Goal: Information Seeking & Learning: Learn about a topic

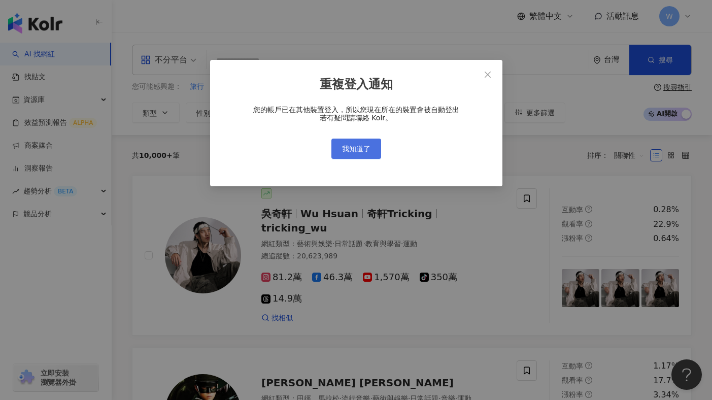
click at [350, 151] on span "我知道了" at bounding box center [356, 149] width 28 height 8
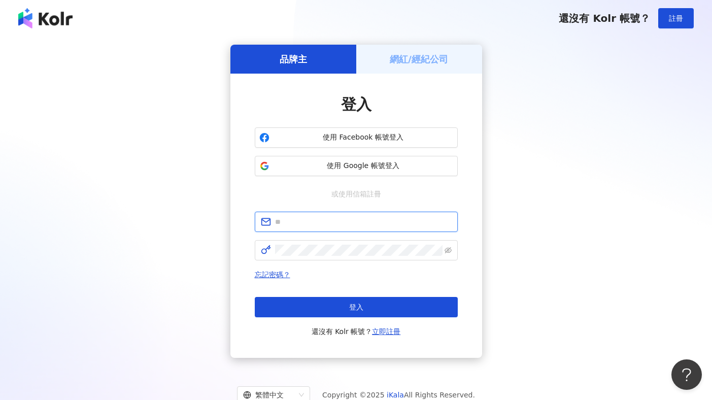
type input "**********"
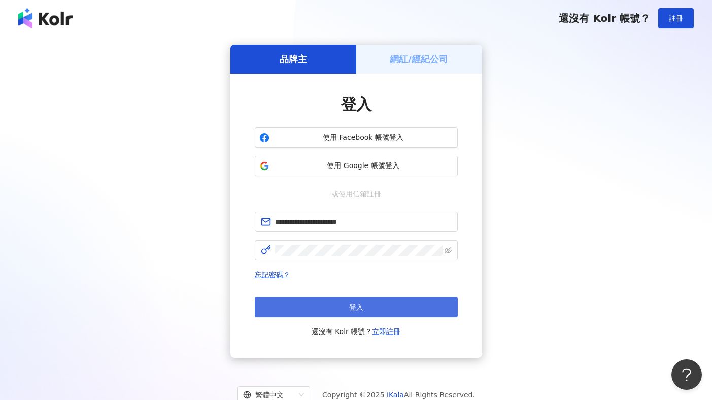
click at [331, 302] on button "登入" at bounding box center [356, 307] width 203 height 20
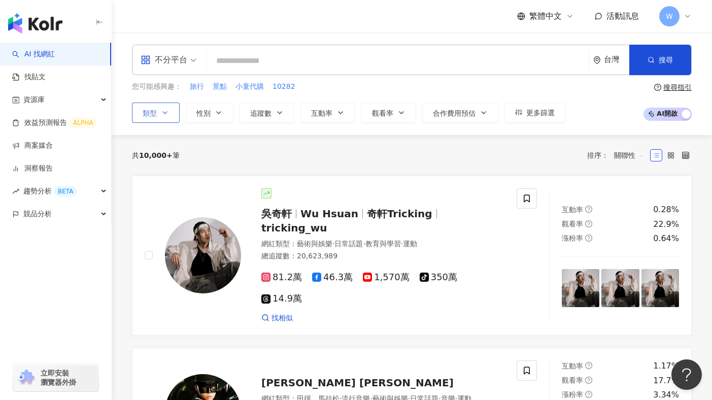
click at [166, 119] on button "類型" at bounding box center [156, 112] width 48 height 20
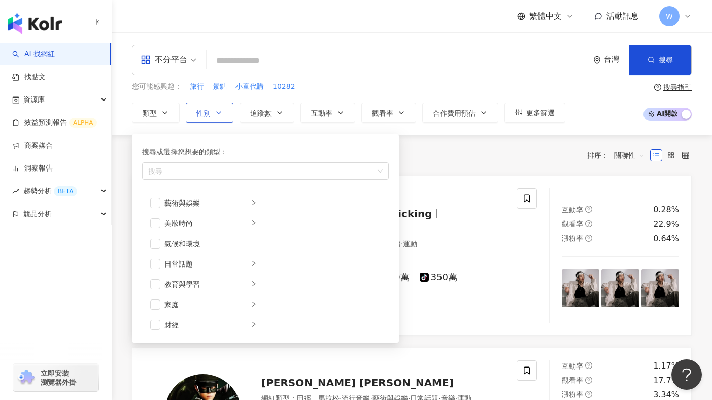
click at [227, 110] on button "性別" at bounding box center [210, 112] width 48 height 20
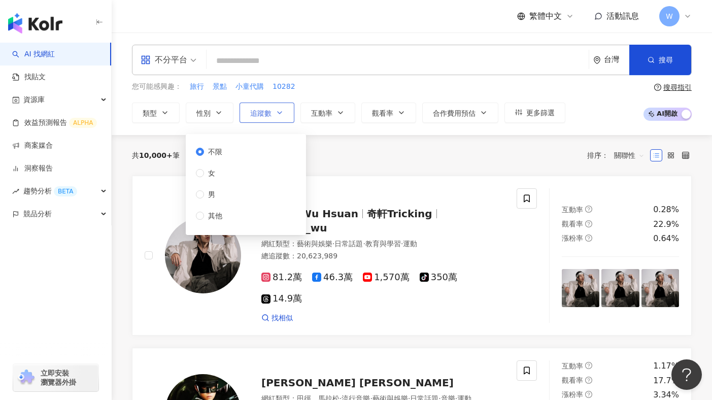
click at [273, 113] on button "追蹤數" at bounding box center [266, 112] width 55 height 20
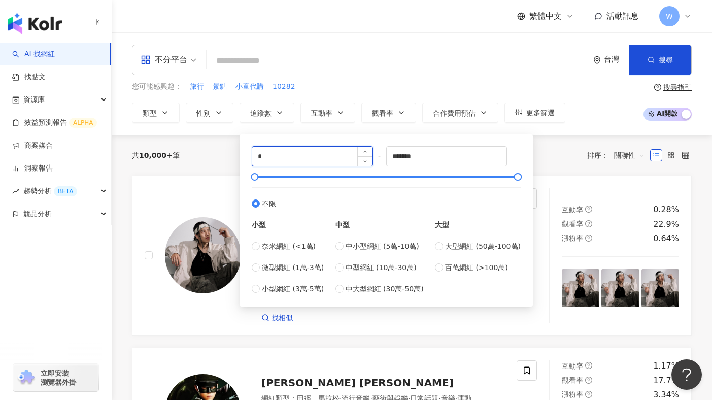
click at [280, 149] on input "*" at bounding box center [312, 156] width 120 height 19
drag, startPoint x: 272, startPoint y: 153, endPoint x: 216, endPoint y: 141, distance: 57.5
type input "*"
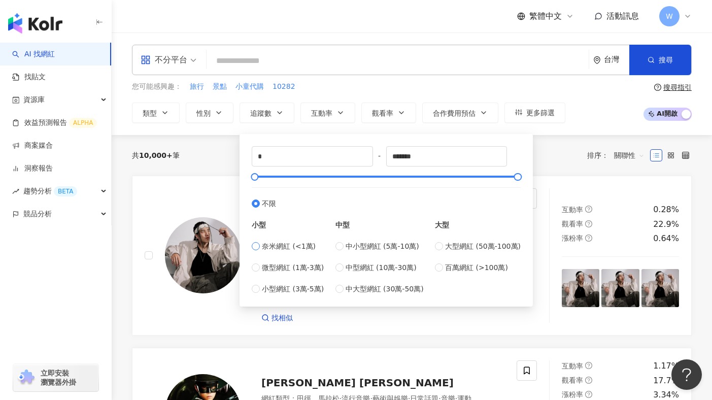
click at [281, 243] on span "奈米網紅 (<1萬)" at bounding box center [289, 245] width 54 height 11
type input "****"
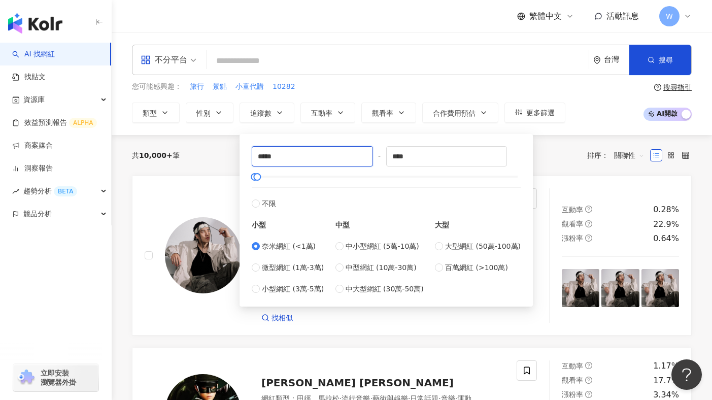
drag, startPoint x: 306, startPoint y: 160, endPoint x: 184, endPoint y: 159, distance: 122.7
click at [345, 202] on label "不限" at bounding box center [386, 198] width 269 height 22
type input "*"
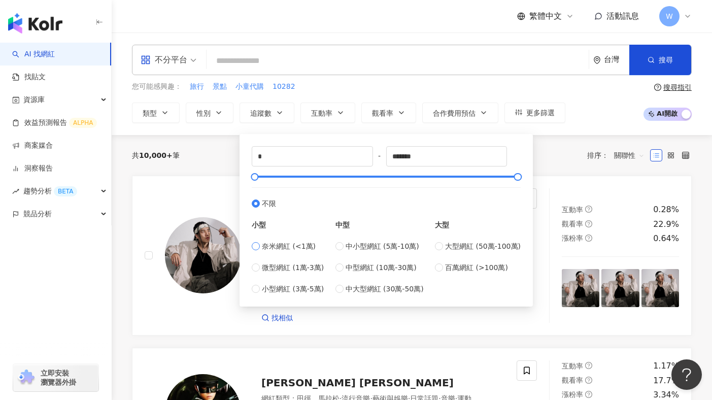
type input "****"
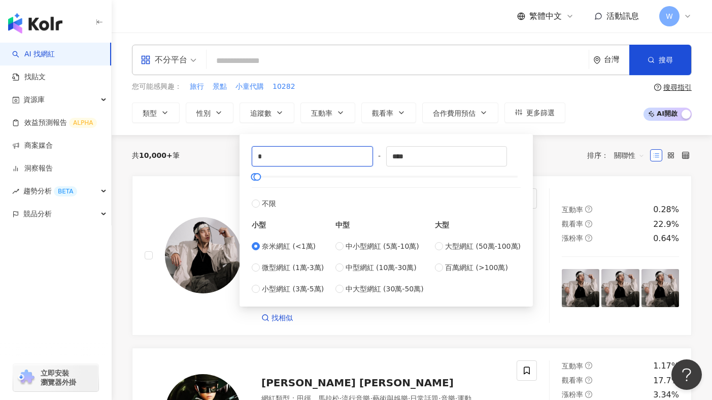
drag, startPoint x: 265, startPoint y: 160, endPoint x: 236, endPoint y: 160, distance: 28.9
type input "****"
click at [592, 96] on div "您可能感興趣： 旅行 景點 小童代購 10282 類型 性別 追蹤數 互動率 觀看率 合作費用預估 更多篩選 不限 女 男 其他 **** - **** 不限…" at bounding box center [411, 102] width 559 height 42
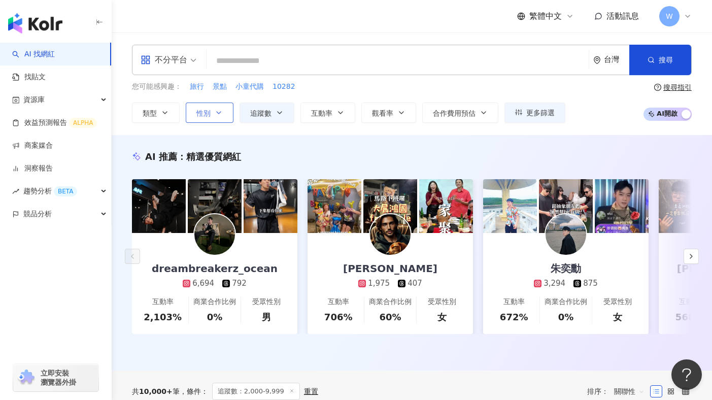
click at [220, 111] on icon "button" at bounding box center [219, 113] width 8 height 8
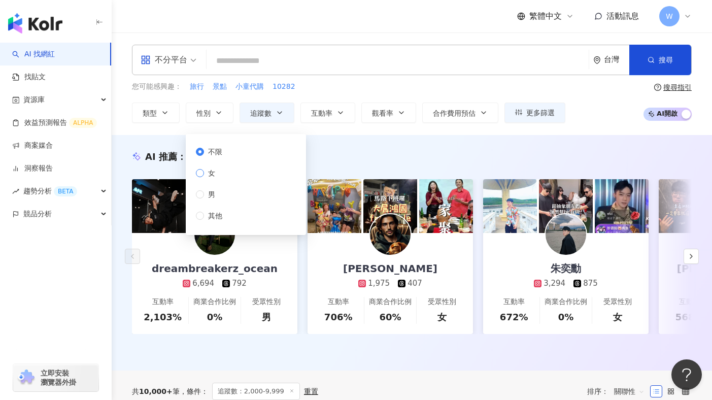
click at [218, 170] on span "女" at bounding box center [211, 172] width 15 height 11
click at [591, 106] on div "您可能感興趣： 旅行 景點 小童代購 10282 類型 性別 追蹤數 互動率 觀看率 合作費用預估 更多篩選 不限 女 男 其他 **** - **** 不限…" at bounding box center [411, 102] width 559 height 42
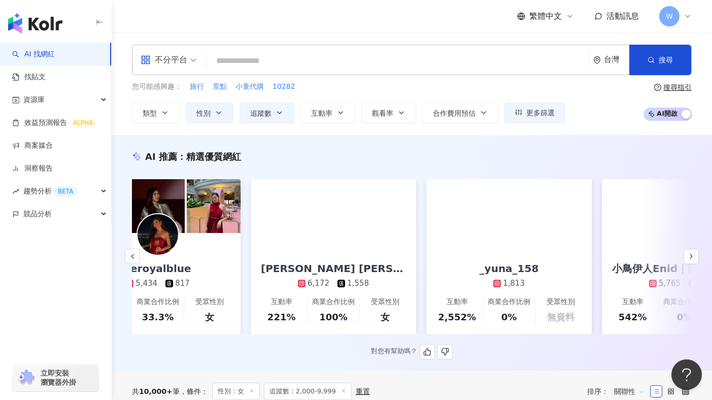
scroll to position [0, 96]
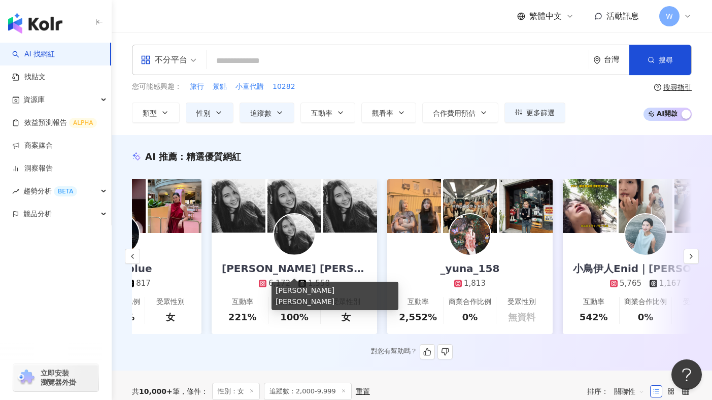
click at [335, 273] on div "Diana Chen 6,172 1,558" at bounding box center [293, 261] width 165 height 56
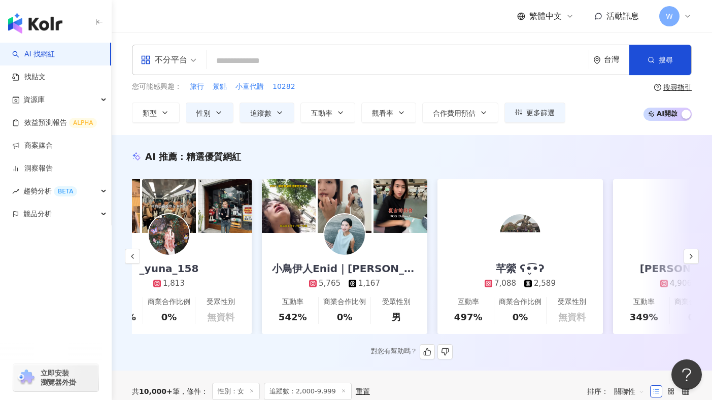
scroll to position [0, 450]
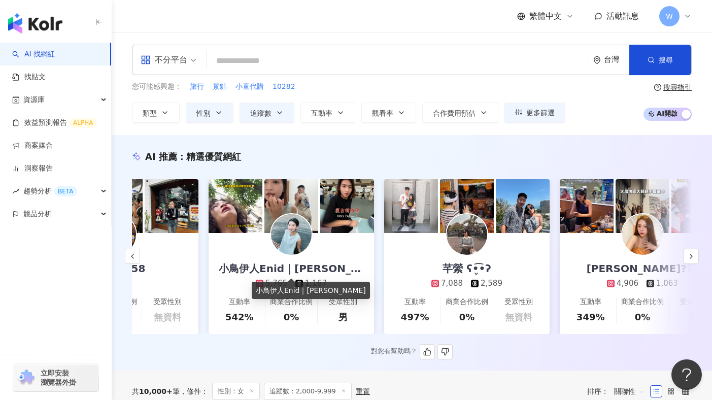
click at [332, 271] on div "小鳥伊人Enid｜蔡伊真" at bounding box center [290, 268] width 165 height 14
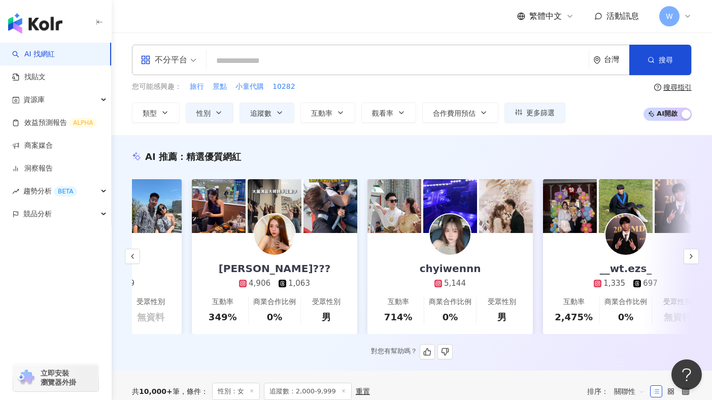
scroll to position [0, 821]
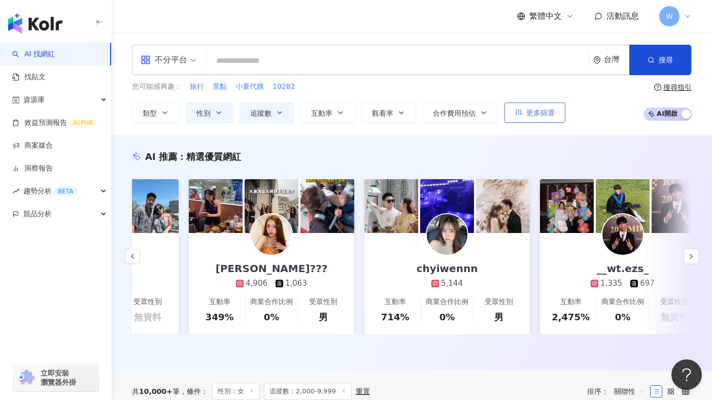
click at [528, 112] on span "更多篩選" at bounding box center [540, 113] width 28 height 8
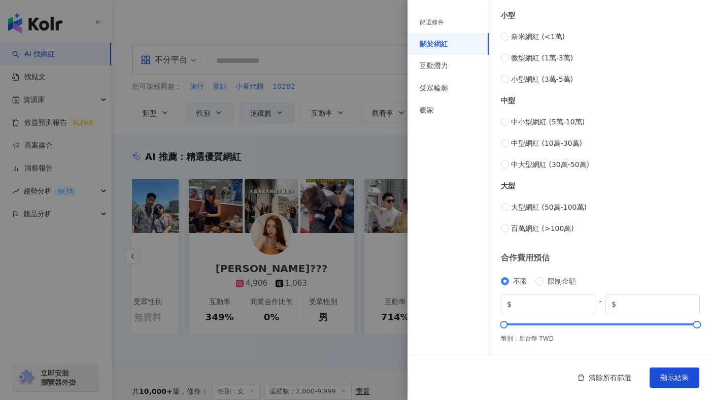
scroll to position [0, 0]
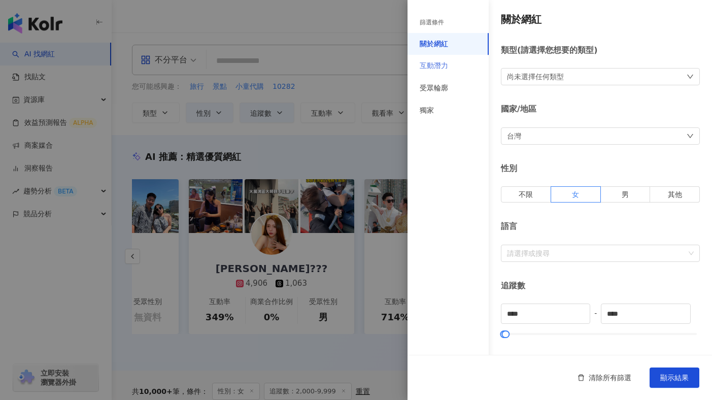
click at [431, 75] on div "互動潛力" at bounding box center [447, 66] width 81 height 22
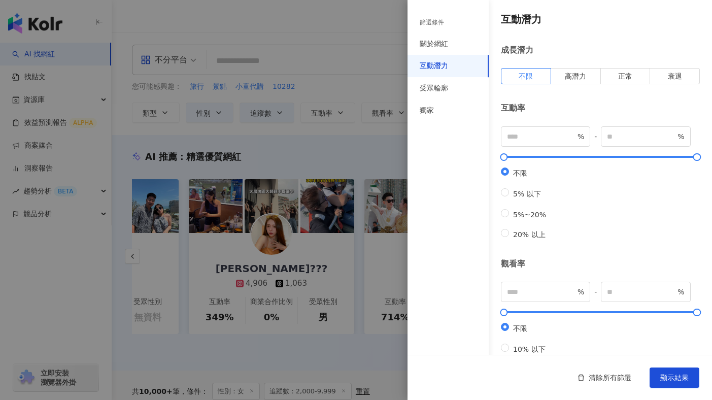
scroll to position [258, 0]
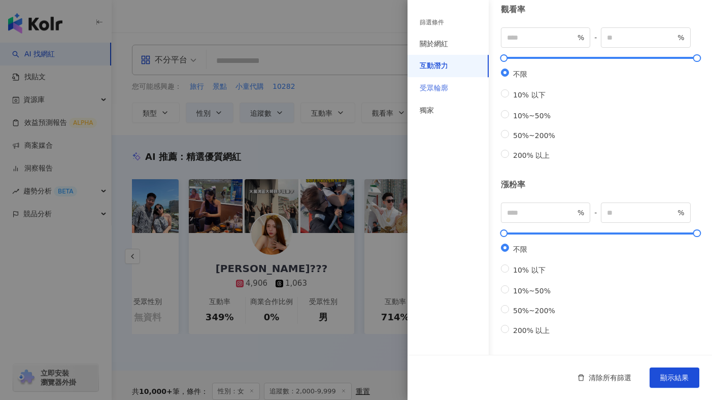
click at [454, 87] on div "受眾輪廓" at bounding box center [447, 88] width 81 height 22
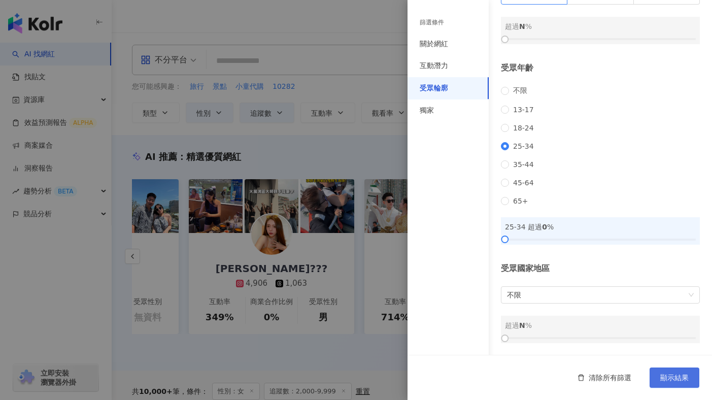
click at [678, 383] on button "顯示結果" at bounding box center [674, 377] width 50 height 20
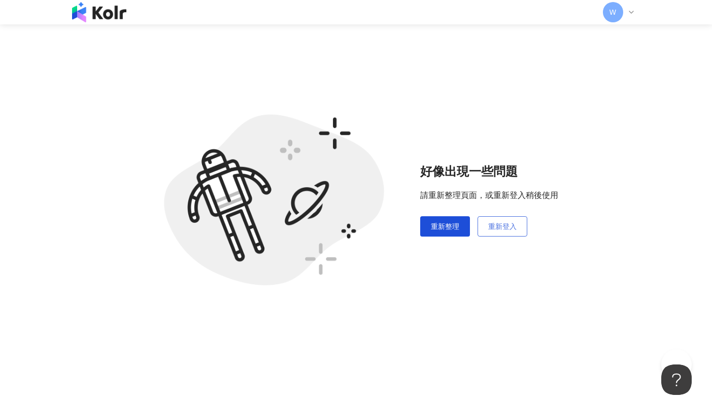
click at [511, 233] on button "重新登入" at bounding box center [502, 226] width 50 height 20
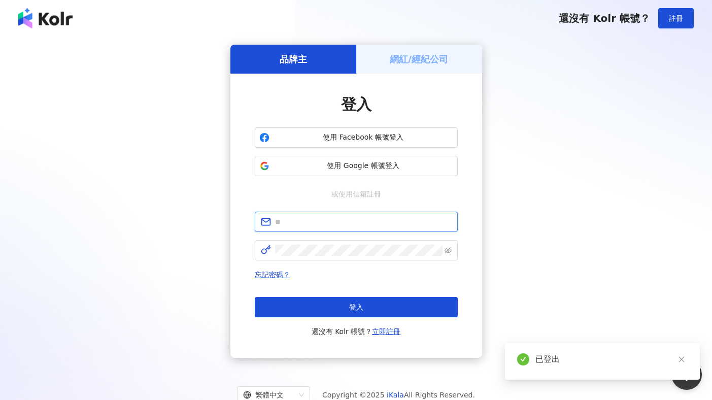
type input "**********"
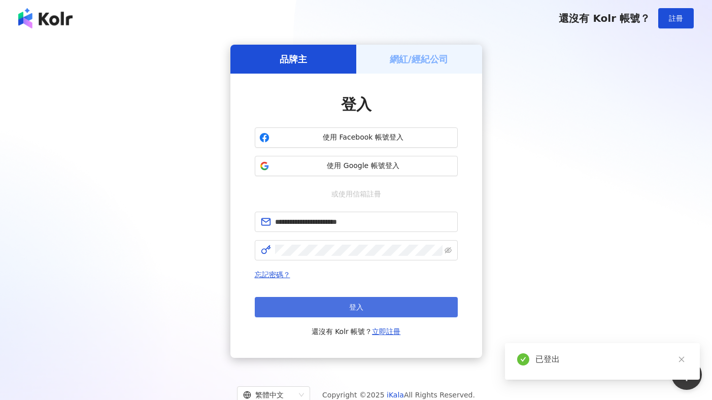
click at [374, 310] on button "登入" at bounding box center [356, 307] width 203 height 20
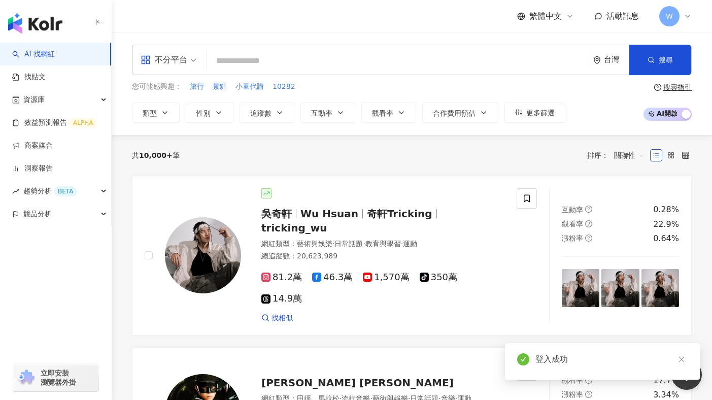
click at [266, 64] on input "search" at bounding box center [397, 60] width 374 height 19
click at [207, 115] on span "性別" at bounding box center [203, 113] width 14 height 8
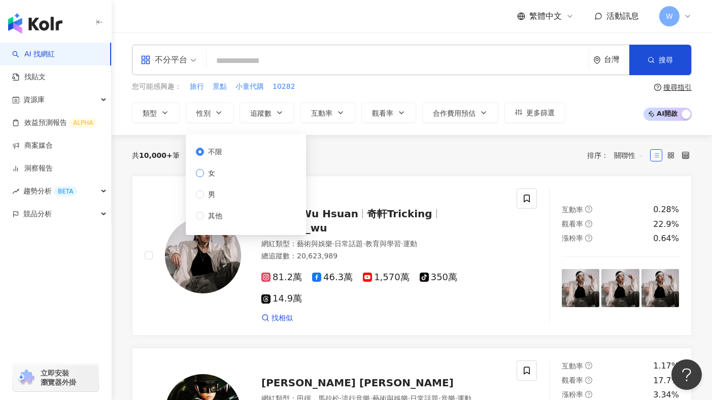
click at [223, 169] on label "女" at bounding box center [211, 172] width 30 height 11
click at [252, 121] on button "追蹤數" at bounding box center [266, 112] width 55 height 20
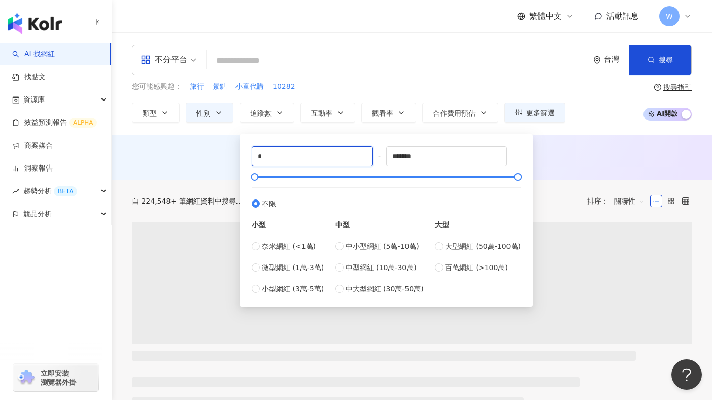
drag, startPoint x: 283, startPoint y: 150, endPoint x: 304, endPoint y: 144, distance: 21.2
click at [304, 144] on div "* - ******* 不限 小型 奈米網紅 (<1萬) 微型網紅 (1萬-3萬) 小型網紅 (3萬-5萬) 中型 中小型網紅 (5萬-10萬) 中型網紅 (…" at bounding box center [385, 220] width 281 height 160
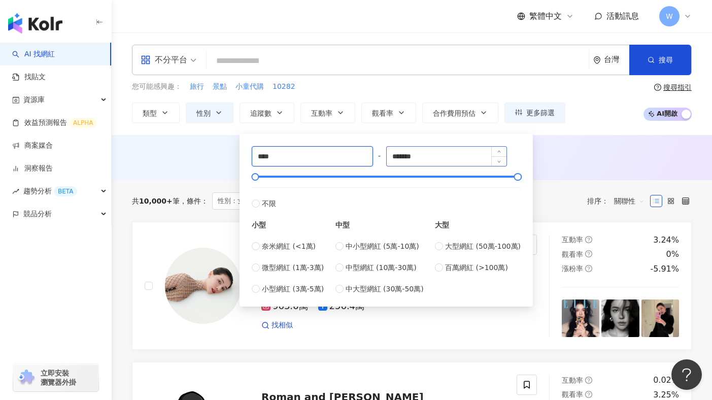
type input "****"
drag, startPoint x: 437, startPoint y: 157, endPoint x: 349, endPoint y: 154, distance: 87.8
click at [349, 154] on div "**** - ******* 不限 小型 奈米網紅 (<1萬) 微型網紅 (1萬-3萬) 小型網紅 (3萬-5萬) 中型 中小型網紅 (5萬-10萬) 中型網…" at bounding box center [386, 220] width 269 height 148
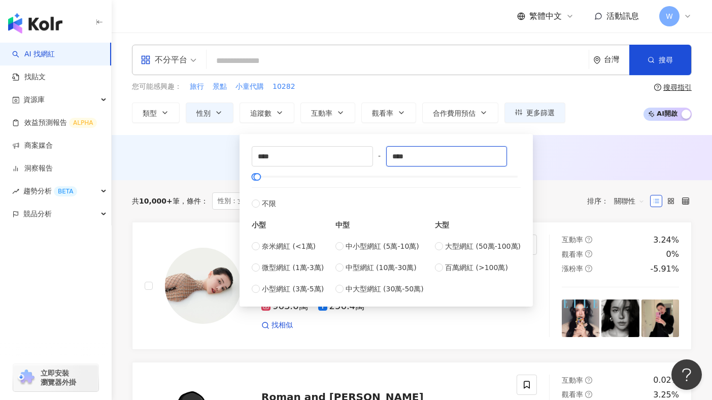
type input "****"
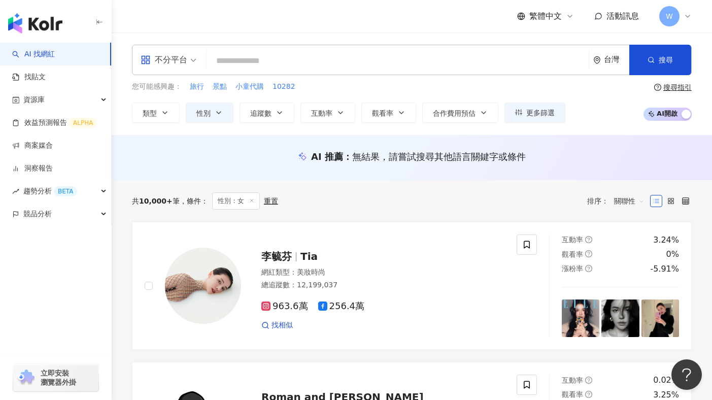
click at [531, 123] on div "不分平台 台灣 搜尋 您可能感興趣： 旅行 景點 小童代購 10282 類型 性別 追蹤數 互動率 觀看率 合作費用預估 更多篩選 不限 女 男 其他 ***…" at bounding box center [412, 83] width 600 height 102
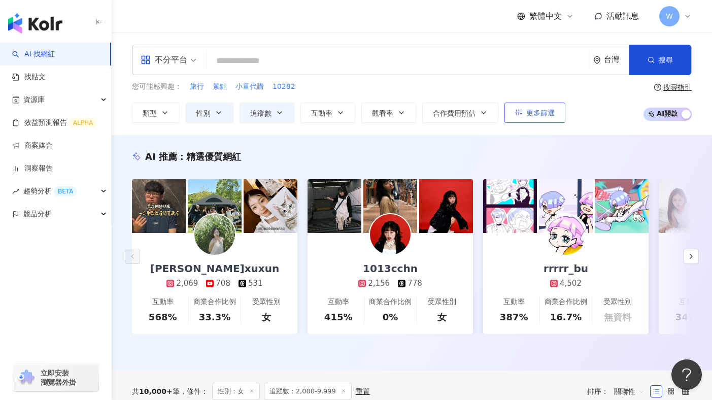
click at [521, 114] on icon "button" at bounding box center [518, 112] width 7 height 7
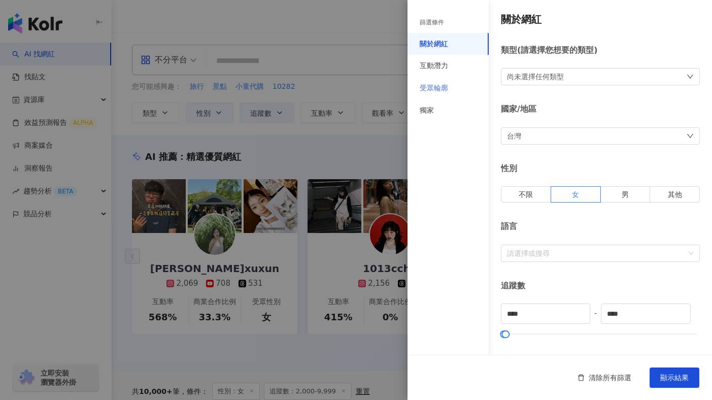
click at [453, 86] on div "受眾輪廓" at bounding box center [447, 88] width 81 height 22
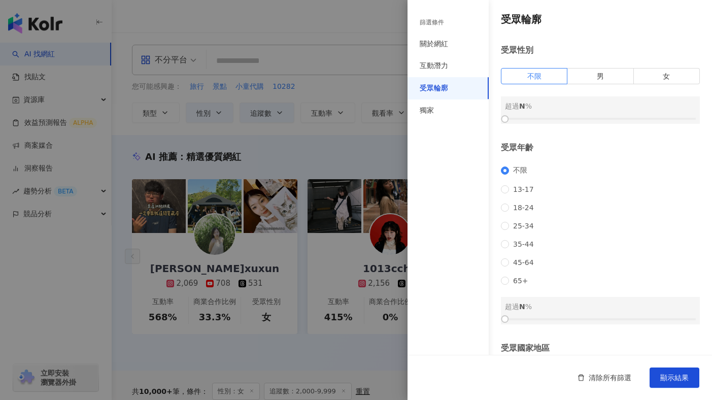
click at [137, 230] on div at bounding box center [356, 200] width 712 height 400
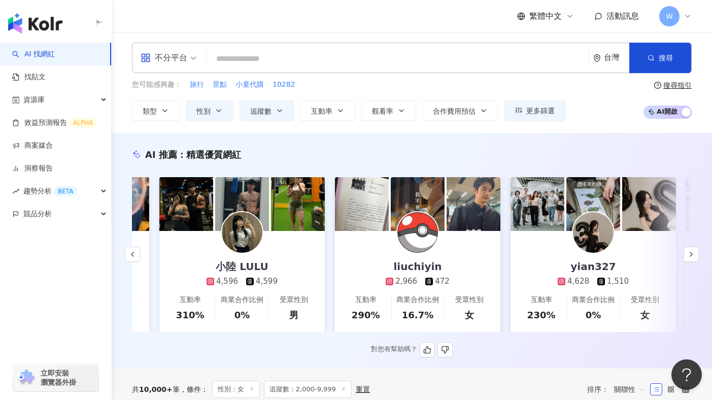
scroll to position [0, 906]
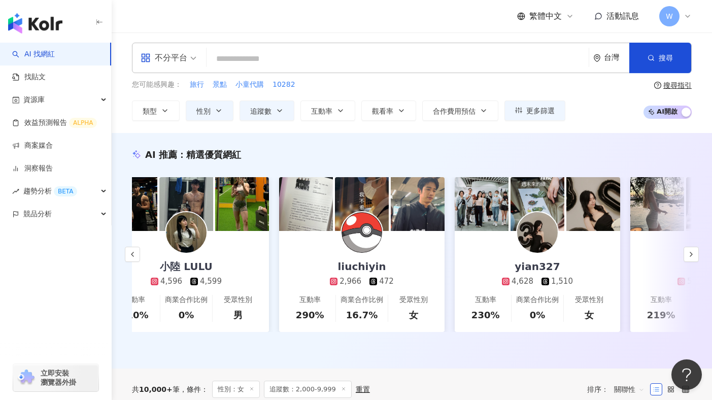
click at [534, 123] on div "不分平台 台灣 搜尋 您可能感興趣： 旅行 景點 小童代購 10282 類型 性別 追蹤數 互動率 觀看率 合作費用預估 更多篩選 篩選條件 關於網紅 互動潛…" at bounding box center [412, 81] width 600 height 102
click at [548, 114] on span "更多篩選" at bounding box center [540, 110] width 28 height 8
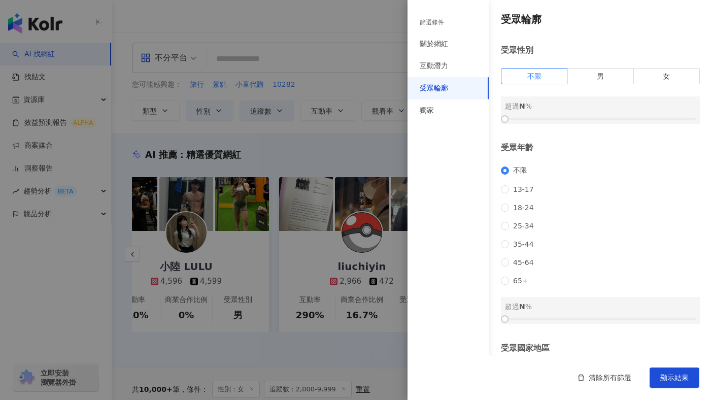
click at [537, 236] on div "不限 13-17 18-24 25-34 35-44 45-64 65+" at bounding box center [600, 225] width 199 height 119
click at [521, 243] on span "35-44" at bounding box center [523, 244] width 29 height 8
click at [531, 224] on span "25-34" at bounding box center [523, 226] width 29 height 8
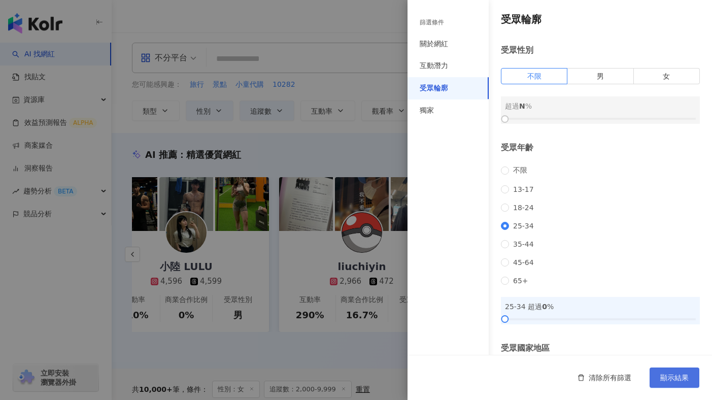
click at [676, 370] on button "顯示結果" at bounding box center [674, 377] width 50 height 20
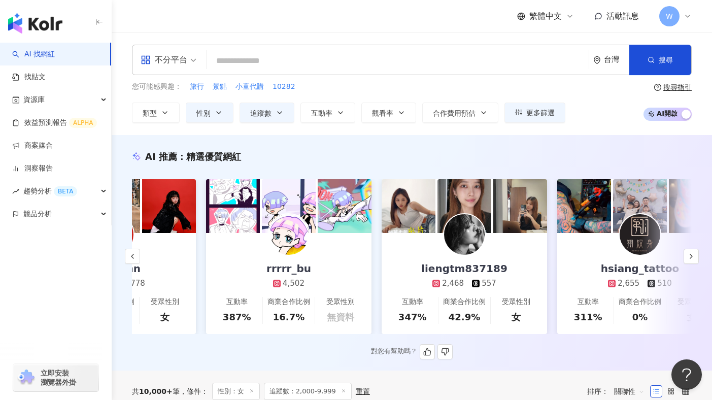
scroll to position [0, 380]
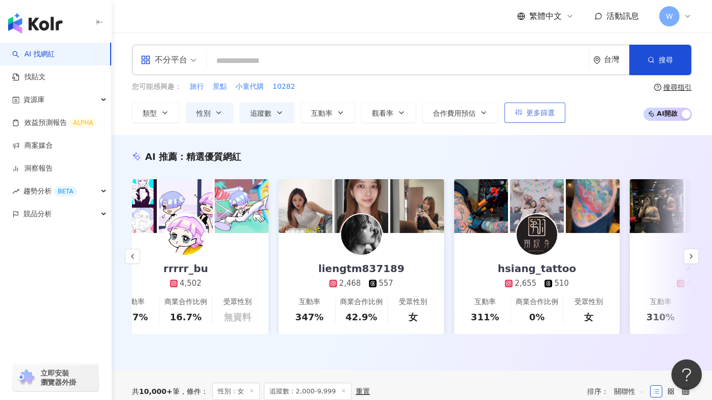
click at [539, 118] on button "更多篩選" at bounding box center [534, 112] width 61 height 20
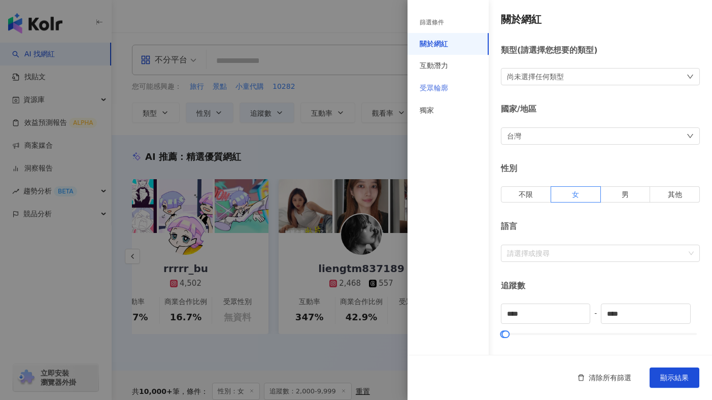
click at [449, 80] on div "受眾輪廓" at bounding box center [447, 88] width 81 height 22
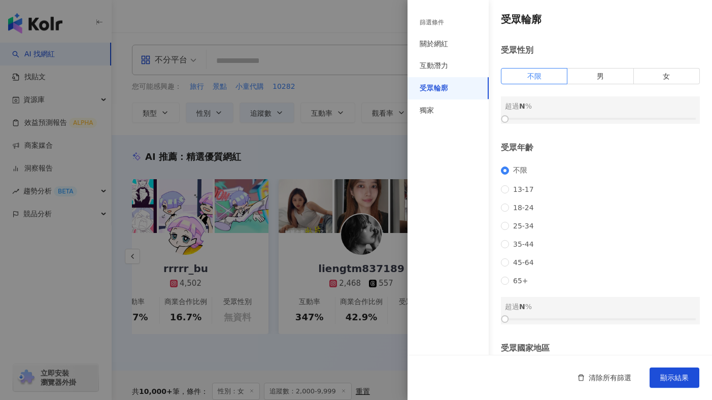
scroll to position [75, 0]
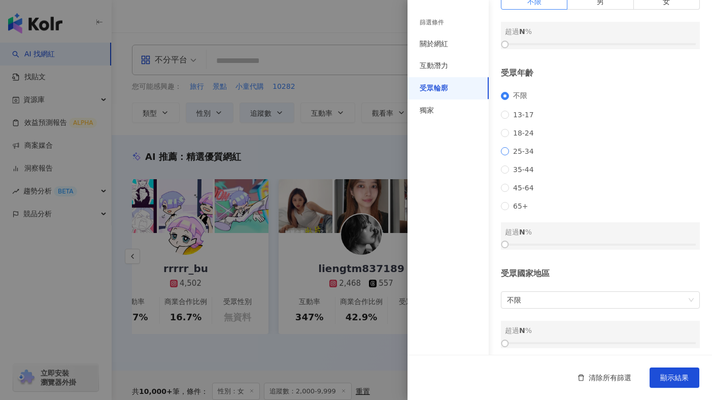
click at [521, 150] on span "25-34" at bounding box center [523, 151] width 29 height 8
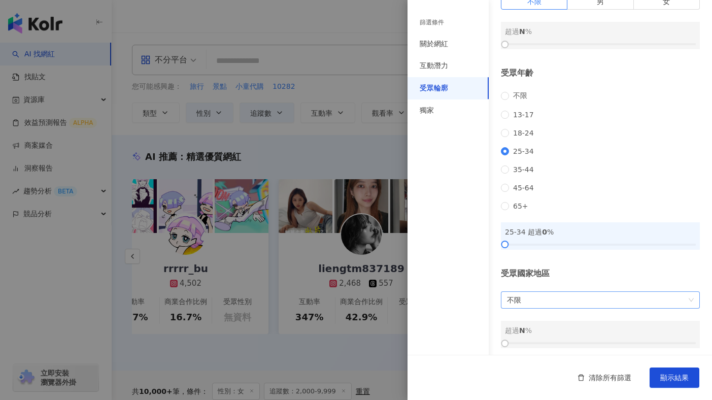
scroll to position [82, 0]
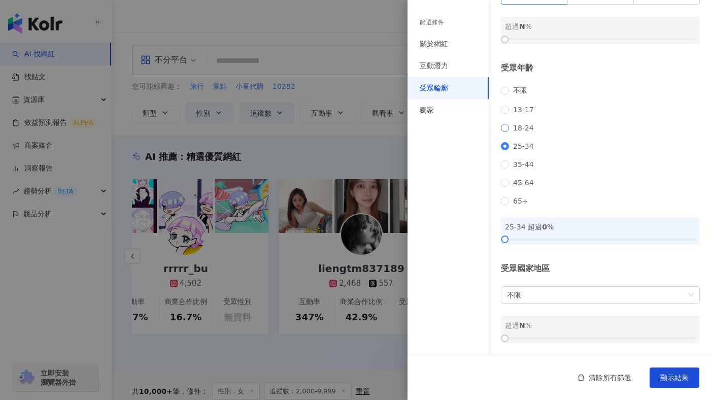
click at [526, 126] on span "18-24" at bounding box center [523, 128] width 29 height 8
click at [521, 113] on div "不限 13-17 18-24 25-34 35-44 45-64 65+" at bounding box center [600, 145] width 199 height 119
click at [515, 93] on span "不限" at bounding box center [520, 90] width 22 height 9
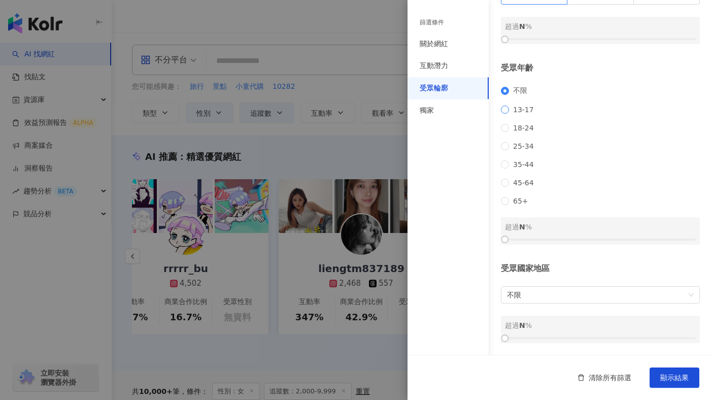
click at [517, 108] on span "13-17" at bounding box center [523, 109] width 29 height 8
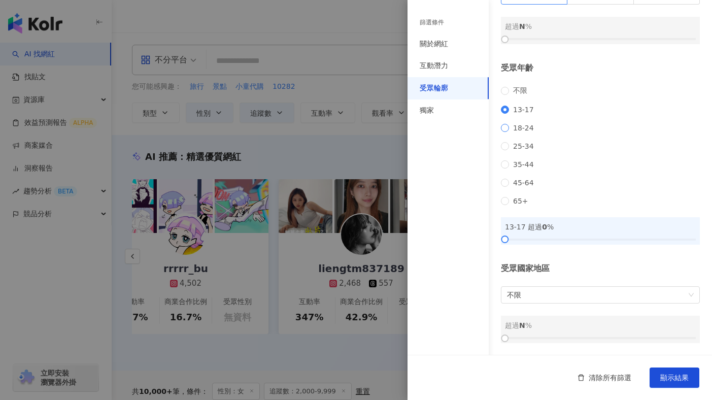
click at [519, 125] on span "18-24" at bounding box center [523, 128] width 29 height 8
click at [516, 156] on div "不限 13-17 18-24 25-34 35-44 45-64 65+" at bounding box center [600, 145] width 199 height 119
click at [516, 163] on span "35-44" at bounding box center [523, 164] width 29 height 8
click at [517, 187] on div "不限 13-17 18-24 25-34 35-44 45-64 65+" at bounding box center [600, 145] width 199 height 119
click at [516, 197] on span "65+" at bounding box center [520, 201] width 23 height 8
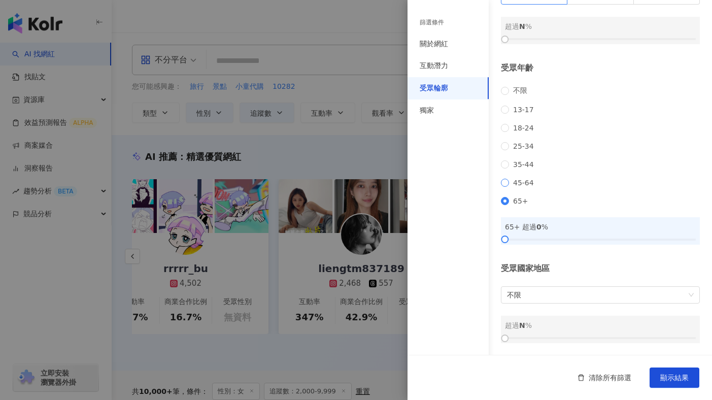
click at [523, 180] on span "45-64" at bounding box center [523, 183] width 29 height 8
click at [522, 132] on div "不限 13-17 18-24 25-34 35-44 45-64 65+" at bounding box center [600, 145] width 199 height 119
click at [522, 126] on span "18-24" at bounding box center [523, 128] width 29 height 8
click at [533, 288] on span "不限" at bounding box center [600, 295] width 187 height 16
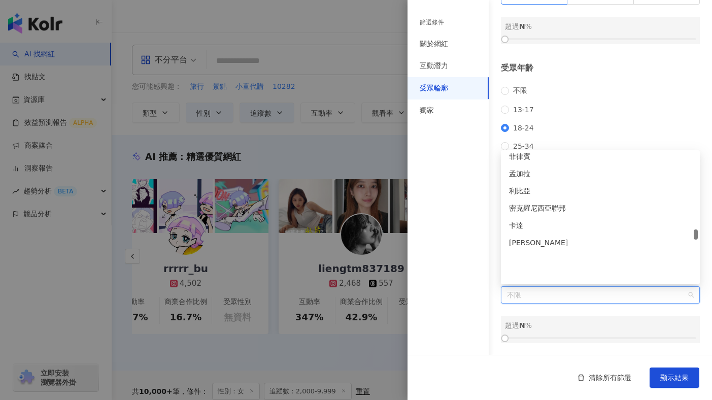
scroll to position [2293, 0]
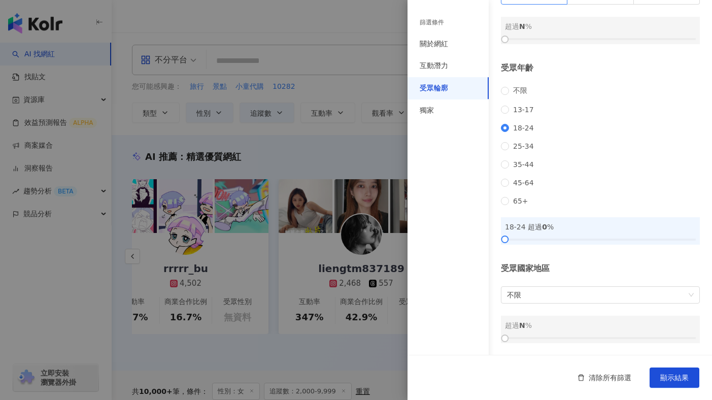
click at [454, 148] on div "篩選條件 關於網紅 互動潛力 受眾輪廓 獨家" at bounding box center [447, 205] width 81 height 387
click at [447, 97] on div "受眾輪廓" at bounding box center [447, 88] width 81 height 22
click at [441, 110] on div "獨家" at bounding box center [447, 110] width 81 height 22
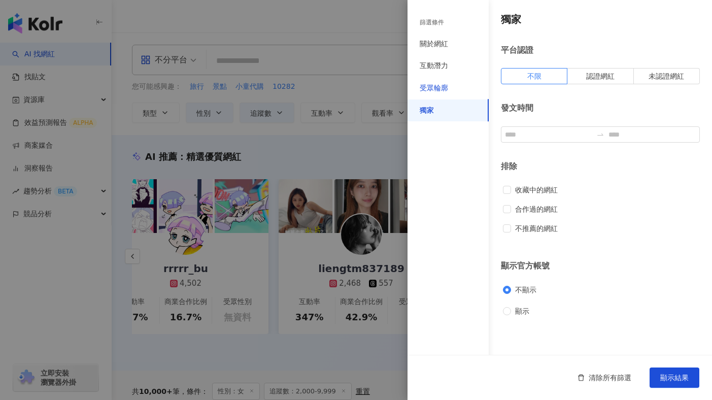
click at [439, 84] on div "受眾輪廓" at bounding box center [433, 88] width 28 height 10
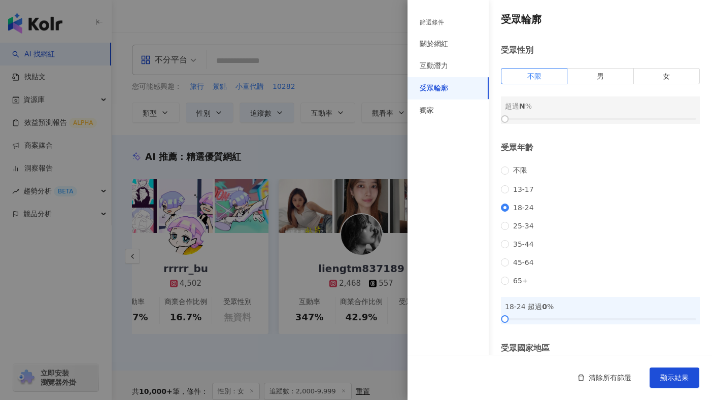
click at [505, 162] on div "受眾年齡 不限 13-17 18-24 25-34 35-44 45-64 65+ 18-24 超過 0 %" at bounding box center [600, 233] width 199 height 182
click at [504, 164] on div "受眾年齡 不限 13-17 18-24 25-34 35-44 45-64 65+ 18-24 超過 0 %" at bounding box center [600, 233] width 199 height 182
click at [600, 72] on span "男" at bounding box center [599, 76] width 7 height 8
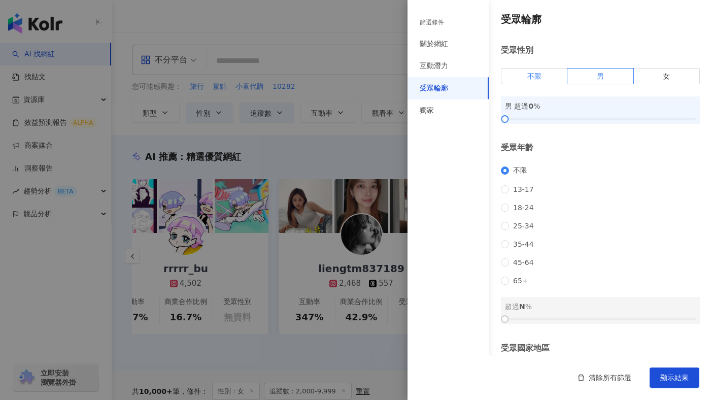
click at [527, 79] on span "不限" at bounding box center [534, 76] width 14 height 8
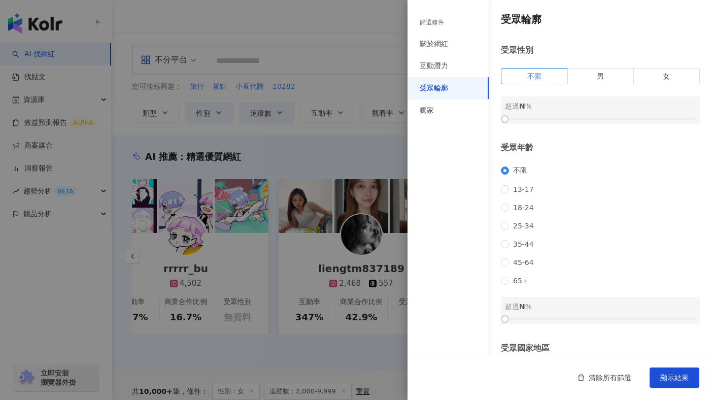
click at [351, 166] on div at bounding box center [356, 200] width 712 height 400
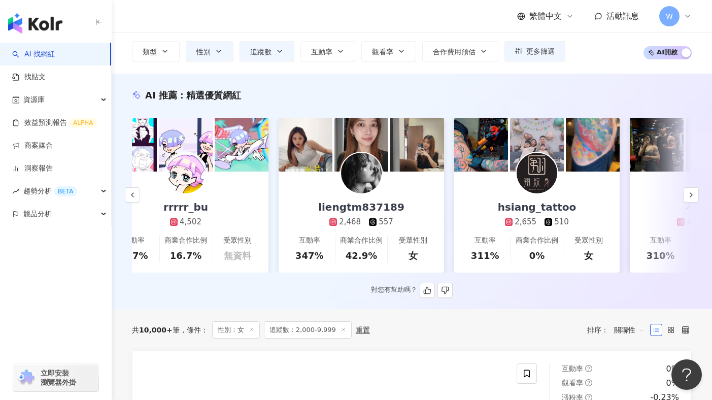
scroll to position [185, 0]
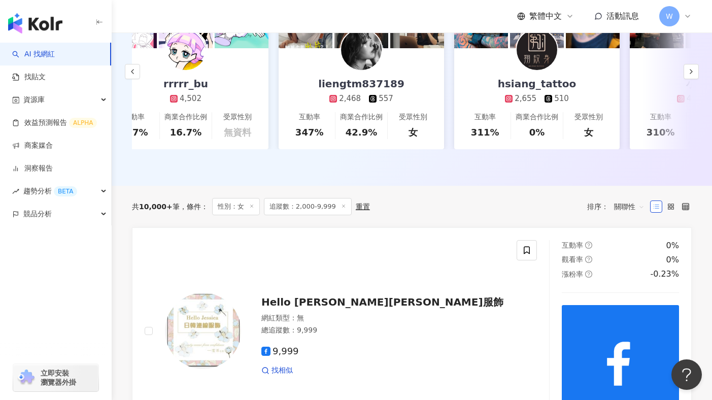
click at [652, 209] on icon at bounding box center [655, 206] width 7 height 7
click at [635, 206] on span "關聯性" at bounding box center [629, 206] width 30 height 16
click at [624, 278] on div "互動率" at bounding box center [628, 278] width 25 height 11
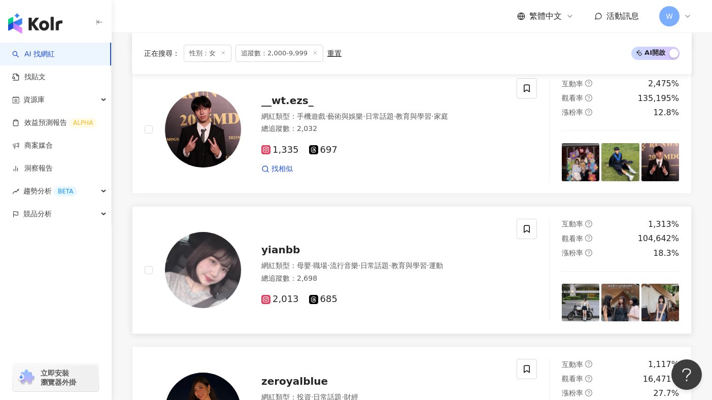
scroll to position [489, 0]
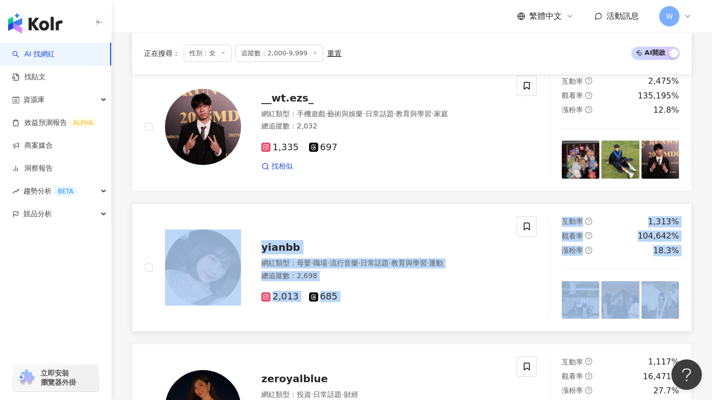
click at [456, 228] on div "yianbb 網紅類型 ： 母嬰 · 職場 · 流行音樂 · 日常話題 · 教育與學習 · 運動 總追蹤數 ： 2,698 2,013 685" at bounding box center [331, 267] width 372 height 103
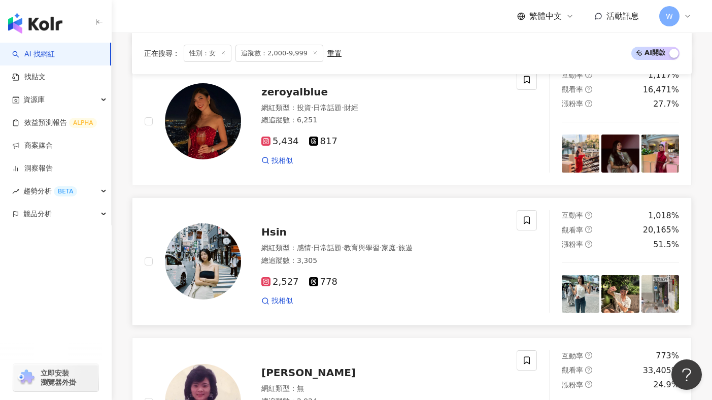
scroll to position [774, 0]
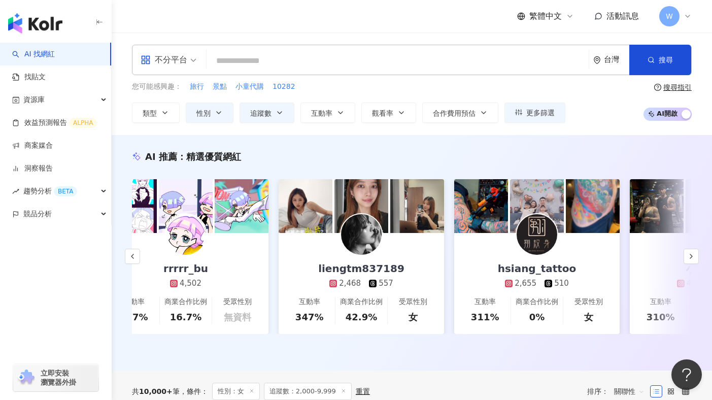
scroll to position [33, 0]
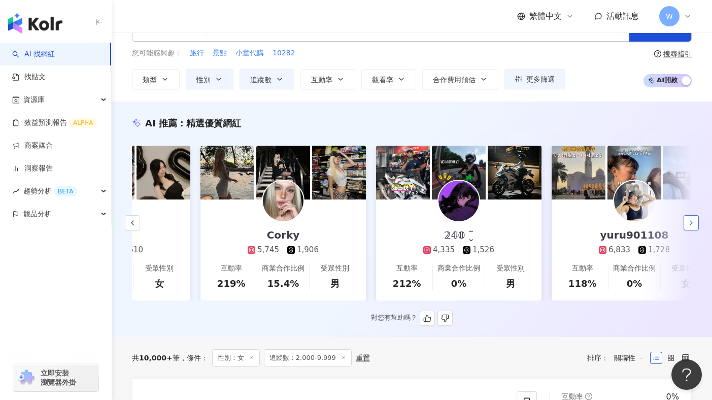
click at [688, 219] on icon "button" at bounding box center [691, 223] width 8 height 8
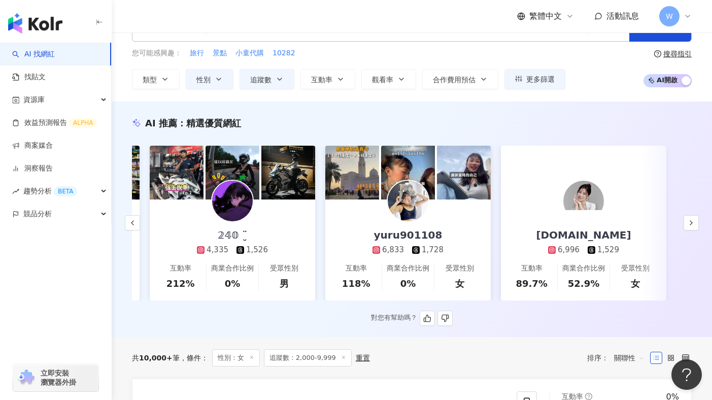
scroll to position [0, 1567]
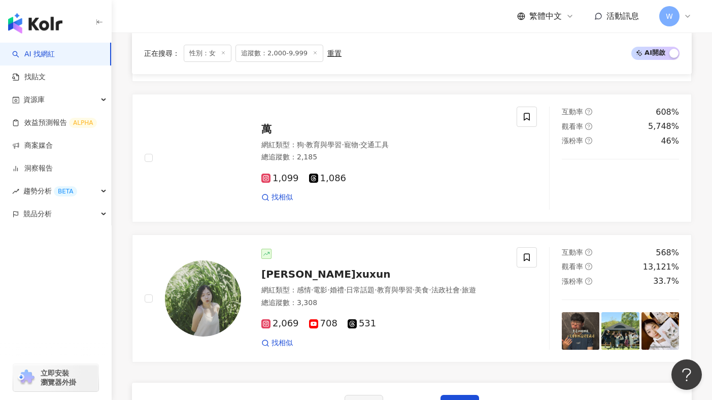
scroll to position [1764, 0]
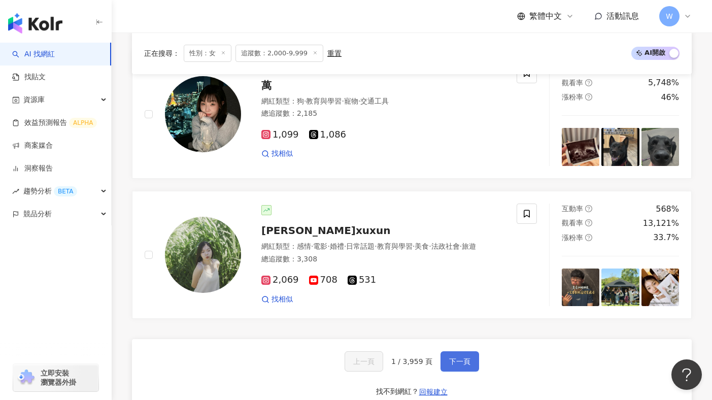
click at [459, 362] on span "下一頁" at bounding box center [459, 361] width 21 height 8
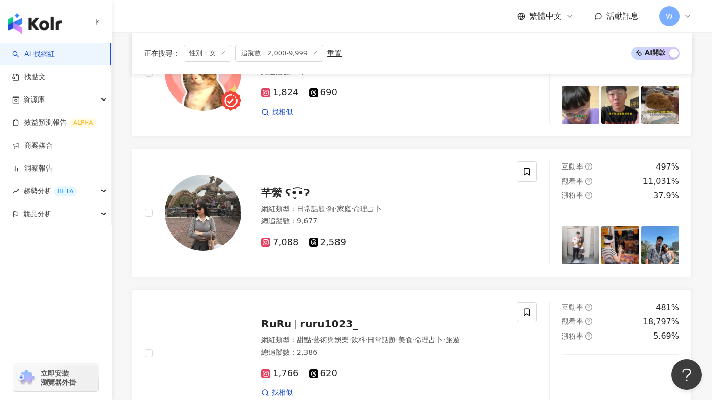
scroll to position [1713, 0]
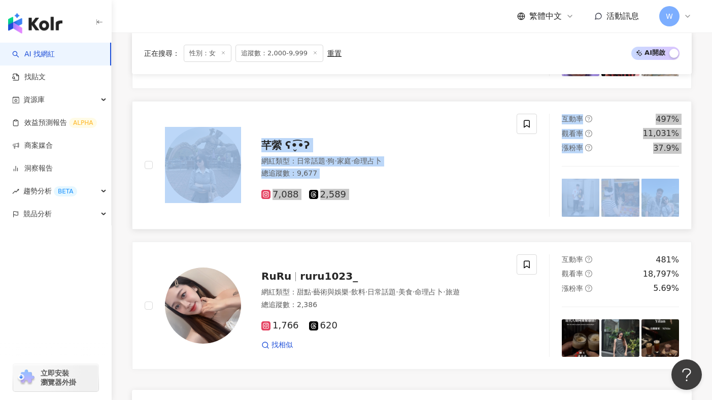
click at [465, 184] on div "7,088 2,589" at bounding box center [382, 190] width 243 height 19
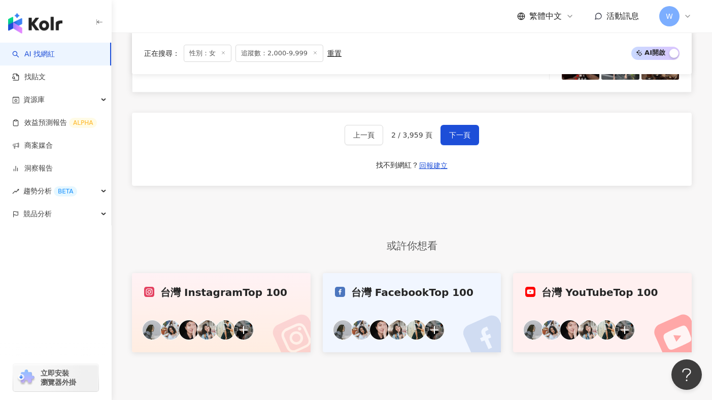
scroll to position [2054, 0]
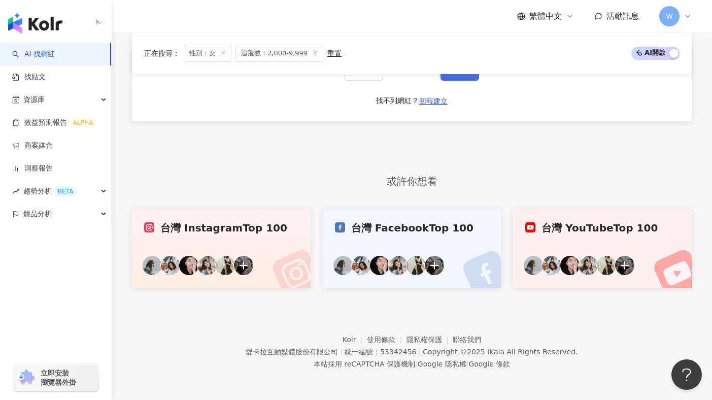
click at [458, 79] on button "下一頁" at bounding box center [459, 70] width 39 height 20
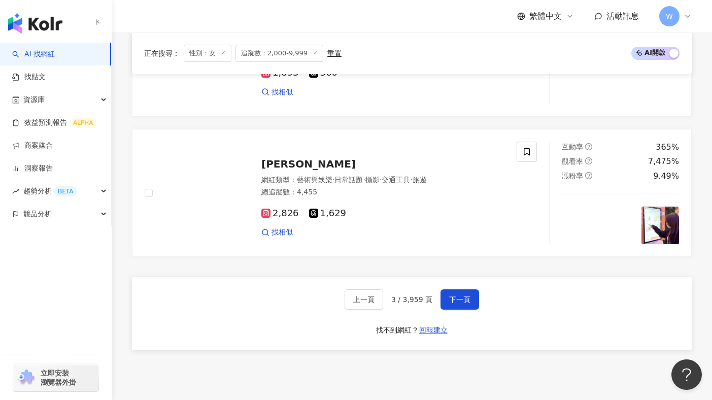
scroll to position [1906, 0]
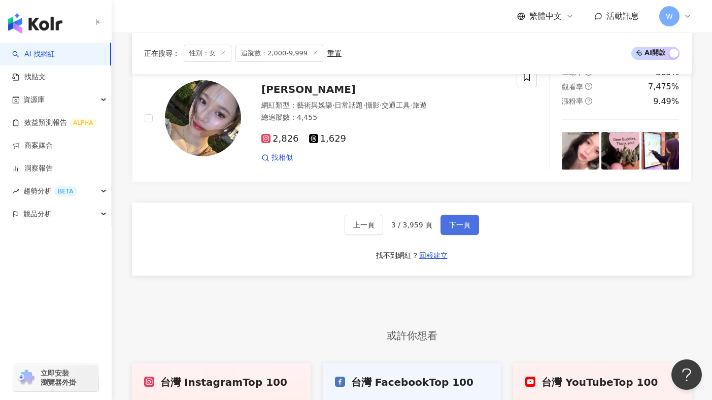
click at [458, 226] on span "下一頁" at bounding box center [459, 225] width 21 height 8
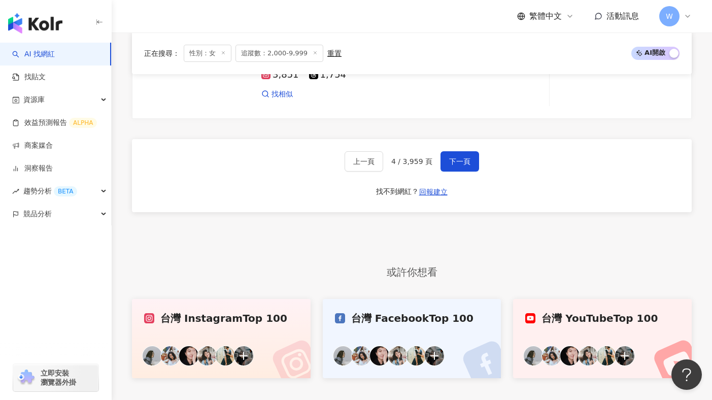
scroll to position [2000, 0]
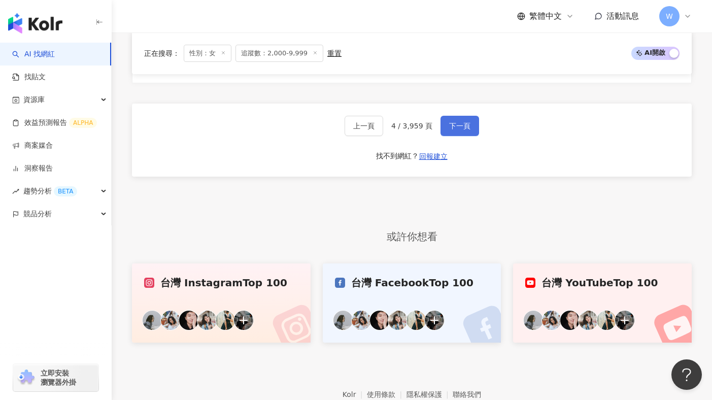
click at [460, 132] on button "下一頁" at bounding box center [459, 126] width 39 height 20
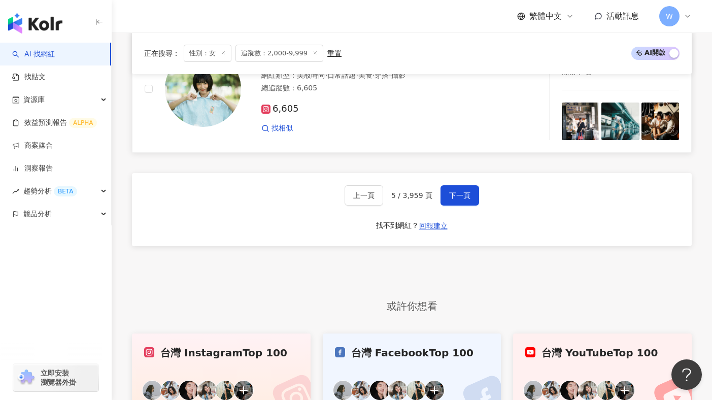
scroll to position [1978, 0]
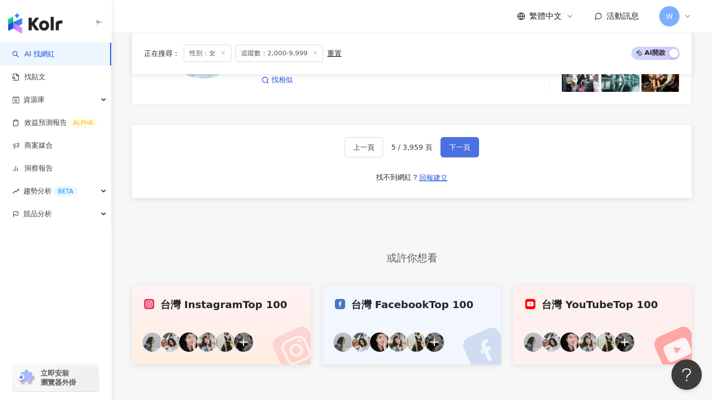
click at [459, 150] on span "下一頁" at bounding box center [459, 147] width 21 height 8
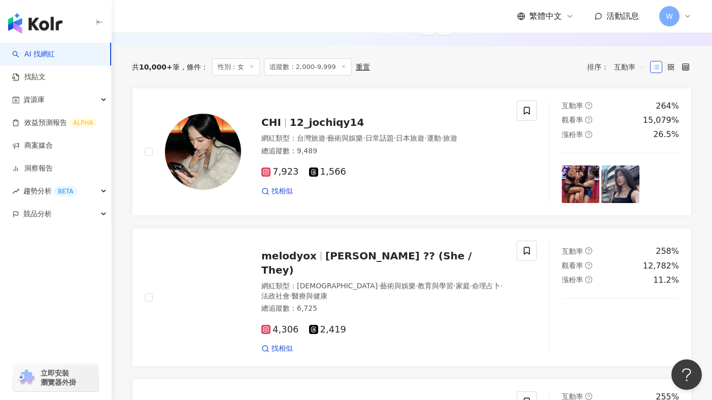
scroll to position [264, 0]
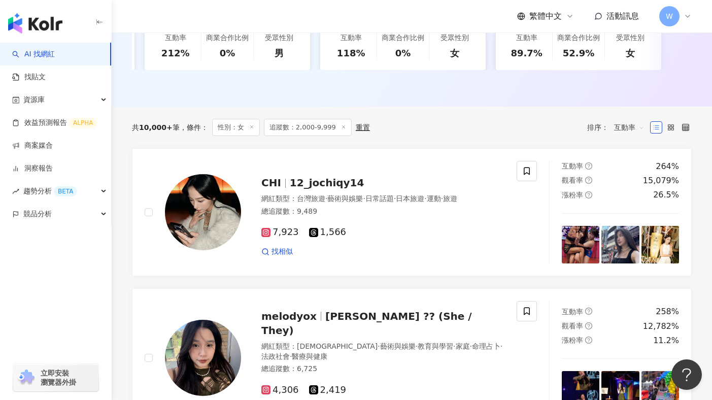
click at [310, 133] on span "追蹤數：2,000-9,999" at bounding box center [308, 127] width 88 height 17
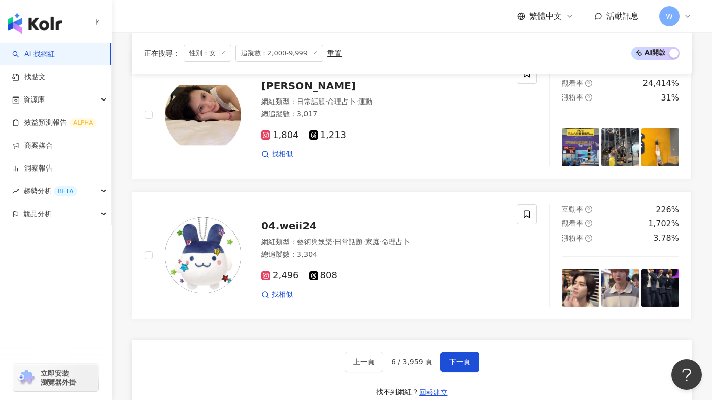
scroll to position [1874, 0]
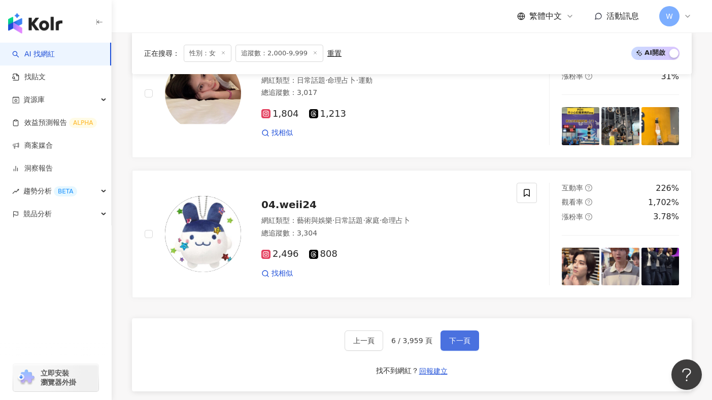
click at [458, 336] on span "下一頁" at bounding box center [459, 340] width 21 height 8
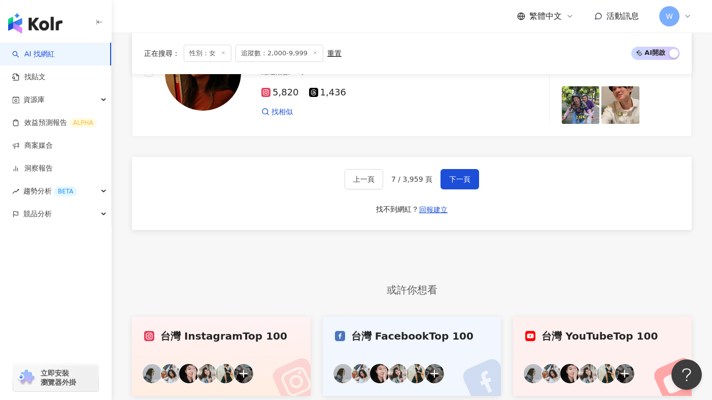
scroll to position [2087, 0]
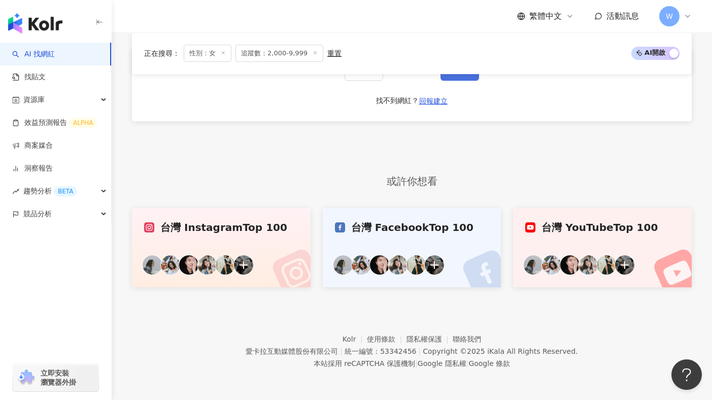
click at [457, 79] on button "下一頁" at bounding box center [459, 70] width 39 height 20
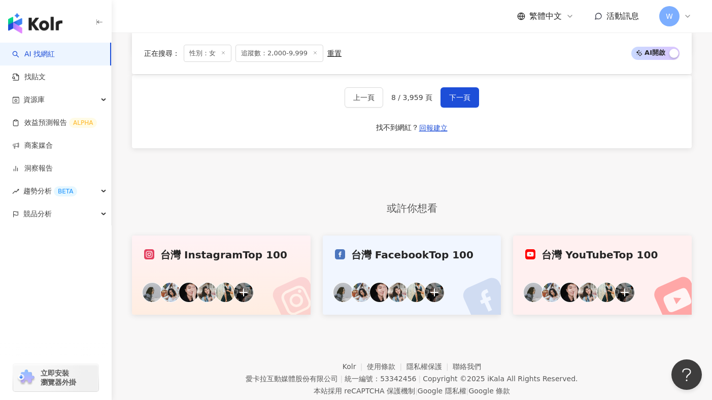
scroll to position [2054, 0]
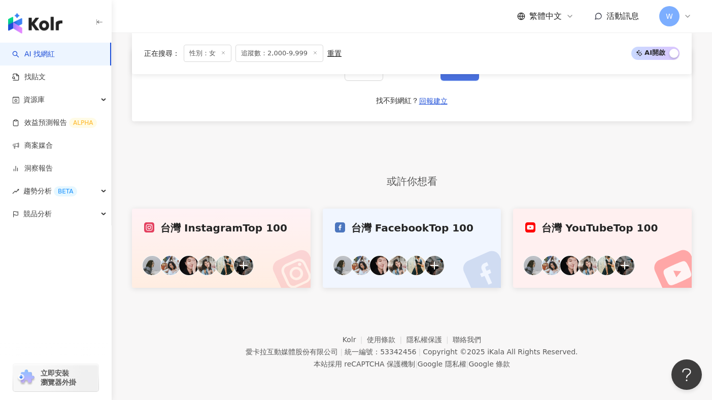
click at [460, 76] on button "下一頁" at bounding box center [459, 70] width 39 height 20
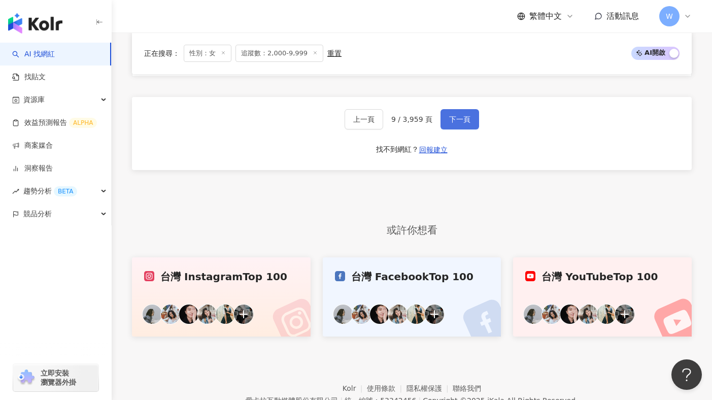
scroll to position [1986, 0]
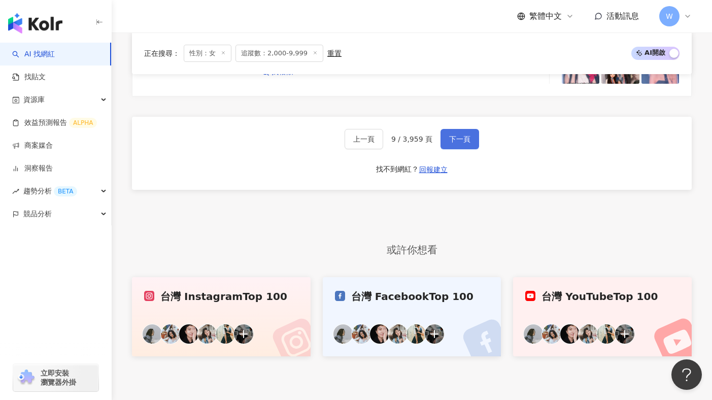
click at [460, 138] on span "下一頁" at bounding box center [459, 139] width 21 height 8
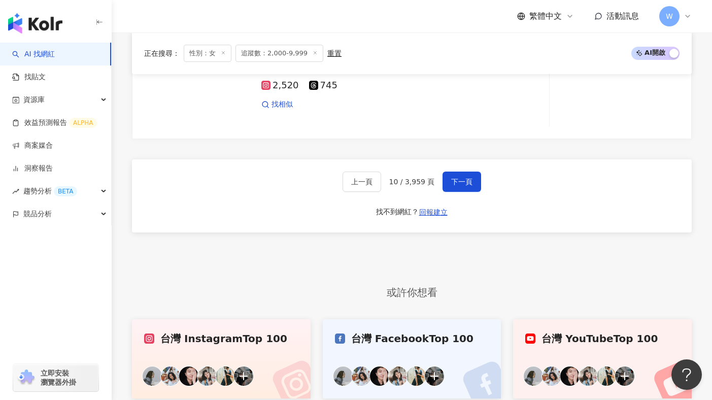
scroll to position [2154, 0]
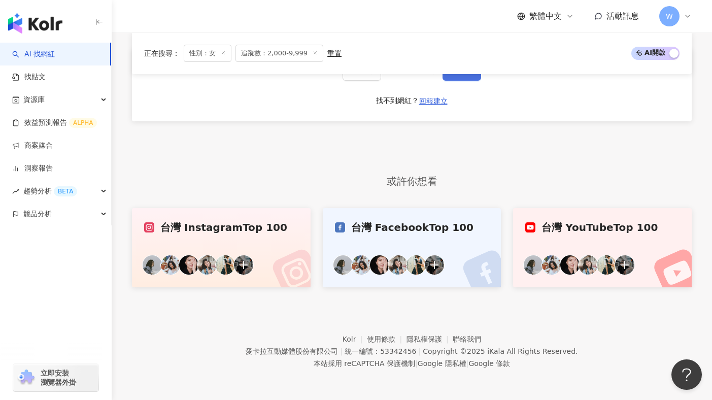
click at [466, 79] on button "下一頁" at bounding box center [461, 70] width 39 height 20
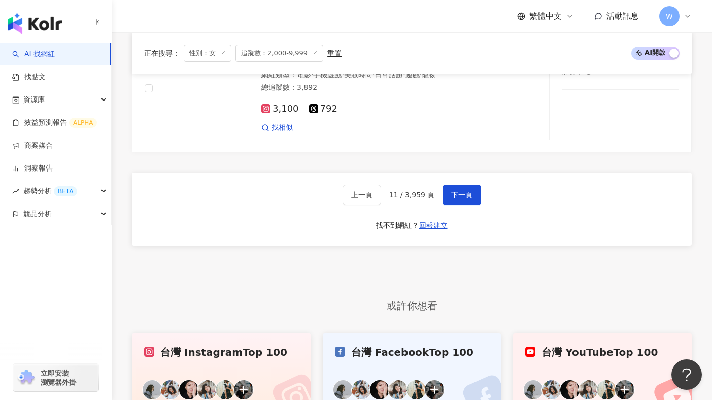
scroll to position [2074, 0]
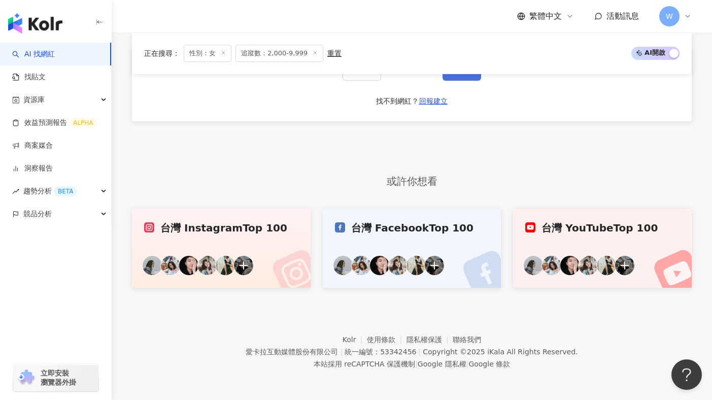
click at [467, 79] on button "下一頁" at bounding box center [461, 70] width 39 height 20
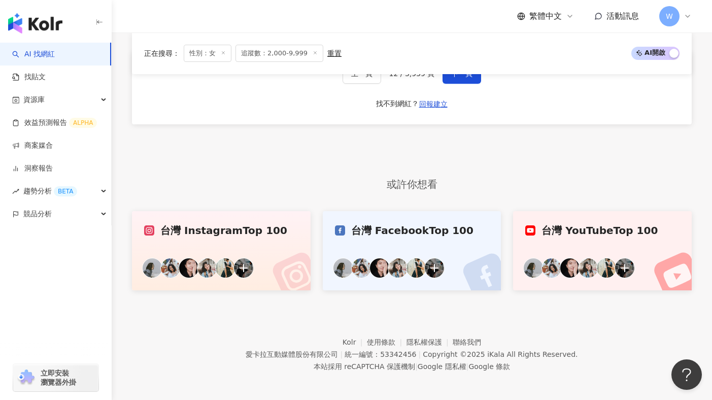
scroll to position [2134, 0]
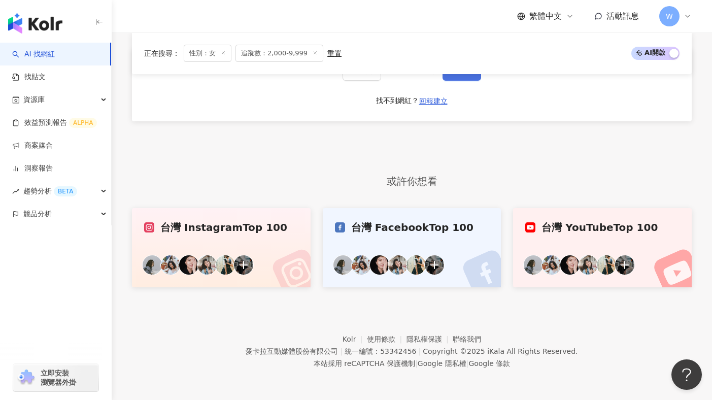
click at [470, 77] on button "下一頁" at bounding box center [461, 70] width 39 height 20
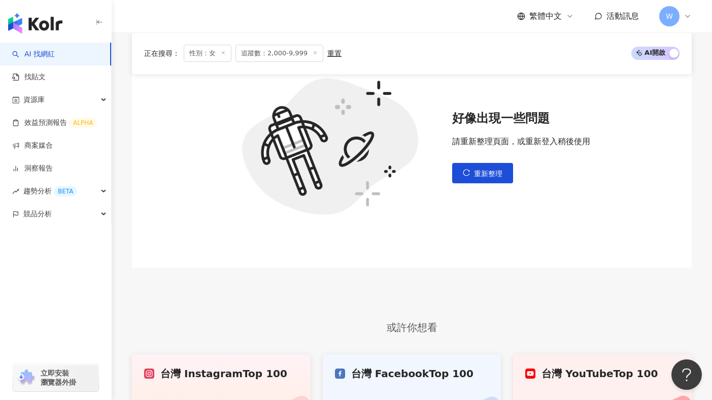
scroll to position [304, 0]
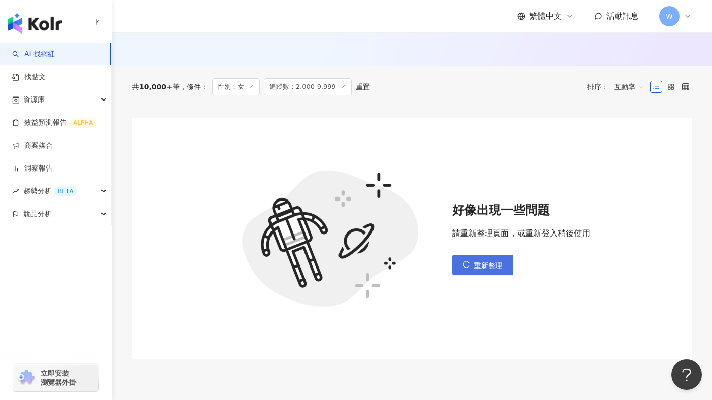
click at [475, 266] on span "重新整理" at bounding box center [488, 265] width 28 height 8
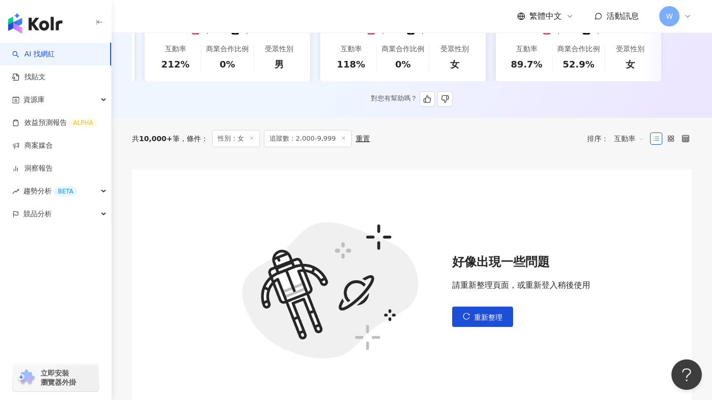
scroll to position [382, 0]
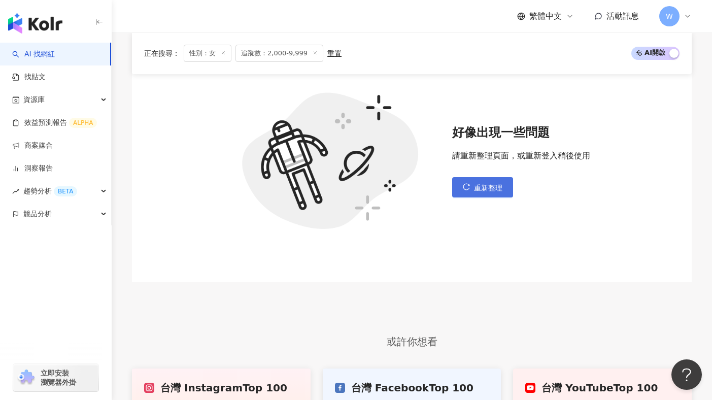
click at [500, 189] on span "重新整理" at bounding box center [488, 188] width 28 height 8
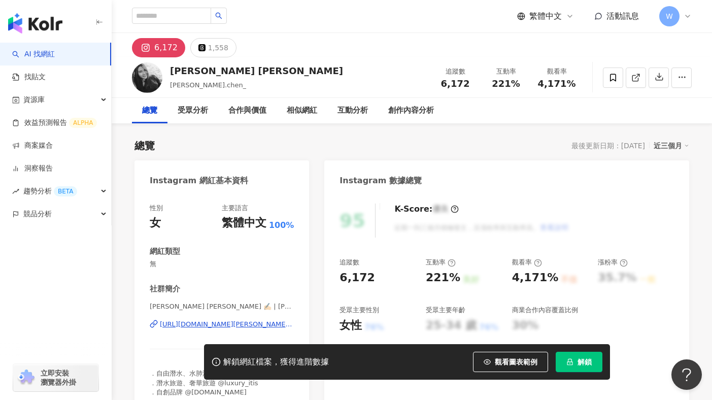
scroll to position [207, 0]
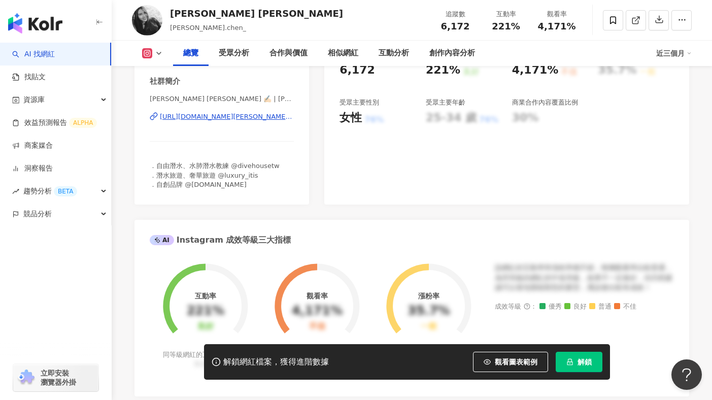
click at [267, 117] on div "https://www.instagram.com/diana.chen_/" at bounding box center [227, 116] width 134 height 9
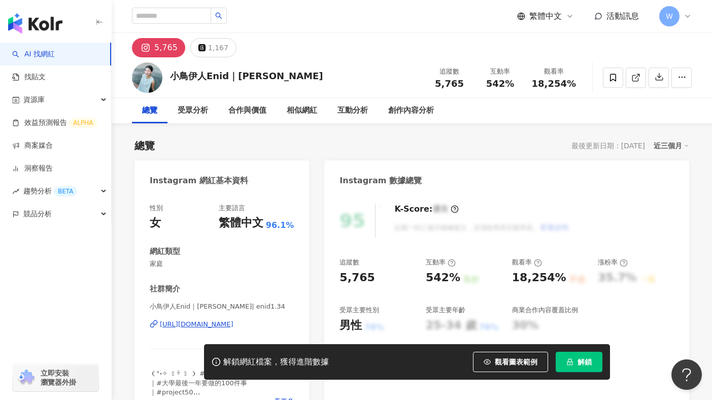
click at [233, 322] on div "https://www.instagram.com/enid1.34/" at bounding box center [197, 323] width 74 height 9
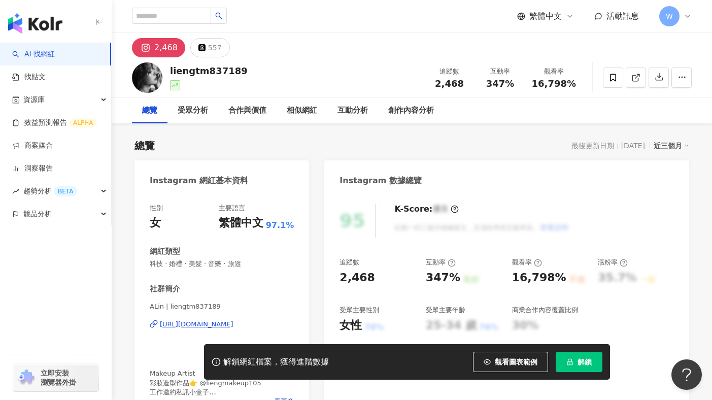
click at [233, 324] on div "https://www.instagram.com/liengtm837189/" at bounding box center [197, 323] width 74 height 9
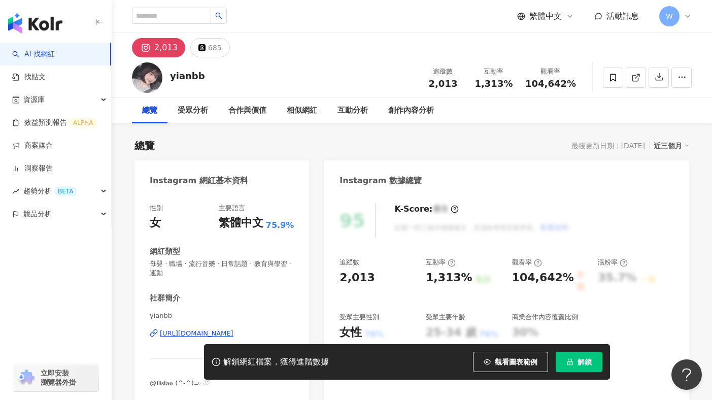
click at [185, 336] on div "https://www.instagram.com/yianbb/" at bounding box center [197, 333] width 74 height 9
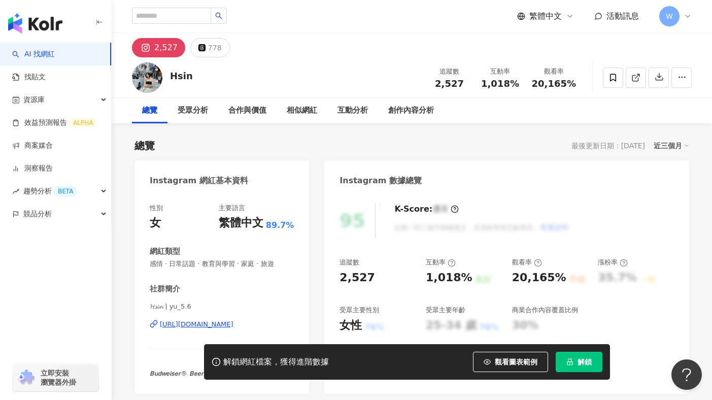
click at [174, 328] on div "[URL][DOMAIN_NAME]" at bounding box center [197, 323] width 74 height 9
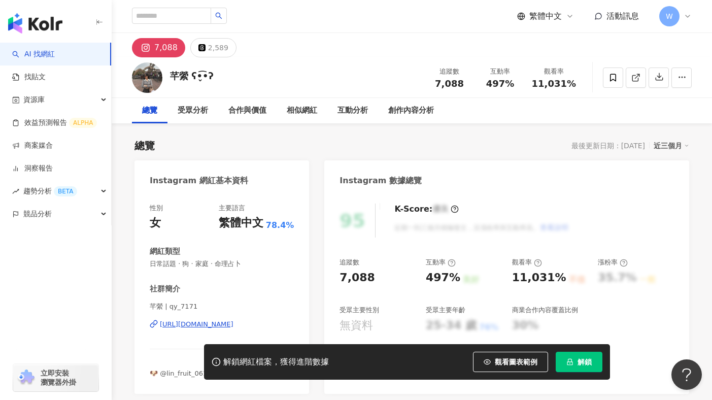
click at [169, 310] on span "芊縈 | qy_7171" at bounding box center [222, 306] width 144 height 9
click at [175, 316] on div "芊縈 | qy_7171 https://www.instagram.com/qy_7171/" at bounding box center [222, 331] width 144 height 59
click at [177, 323] on div "https://www.instagram.com/qy_7171/" at bounding box center [197, 323] width 74 height 9
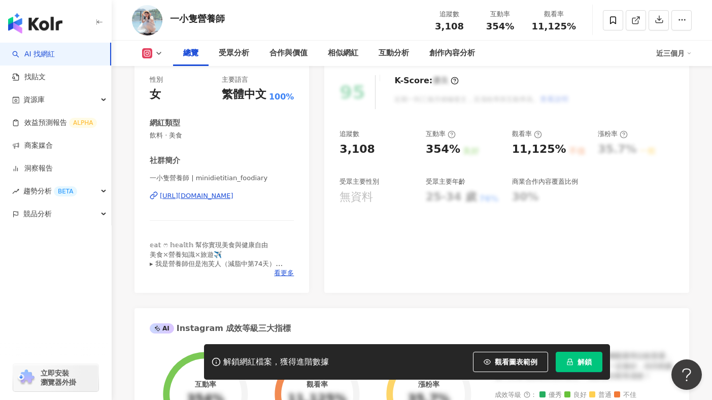
click at [233, 196] on div "https://www.instagram.com/minidietitian_foodiary/" at bounding box center [197, 195] width 74 height 9
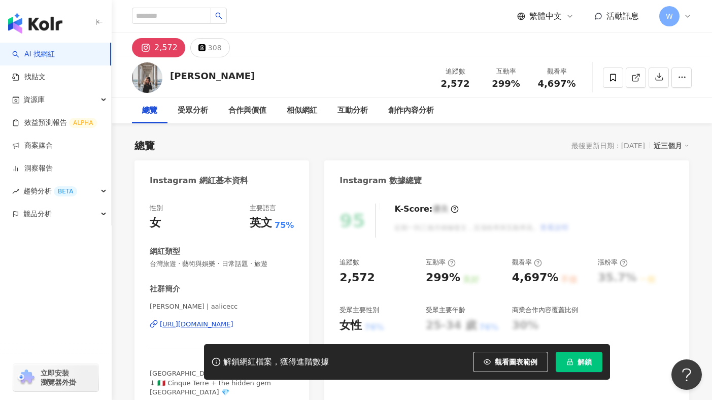
click at [244, 315] on div "Alice Chien | aalicecc https://www.instagram.com/aalicecc/" at bounding box center [222, 331] width 144 height 59
click at [233, 325] on div "https://www.instagram.com/aalicecc/" at bounding box center [197, 323] width 74 height 9
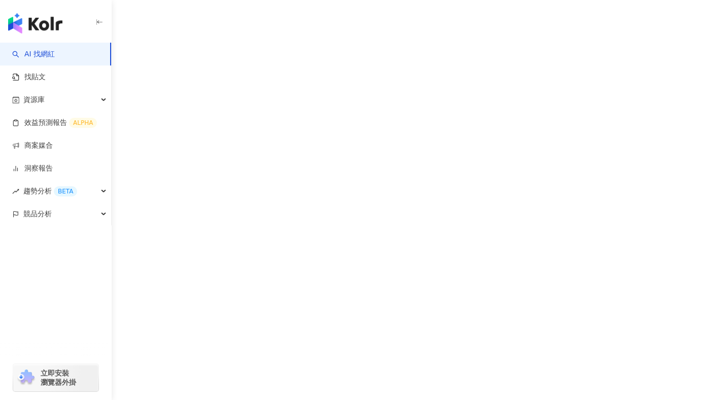
click at [225, 222] on div "AI 找網紅 找貼文 資源庫 效益預測報告 ALPHA 商案媒合 洞察報告 趨勢分析 BETA 競品分析 立即安裝 瀏覽器外掛" at bounding box center [356, 200] width 712 height 400
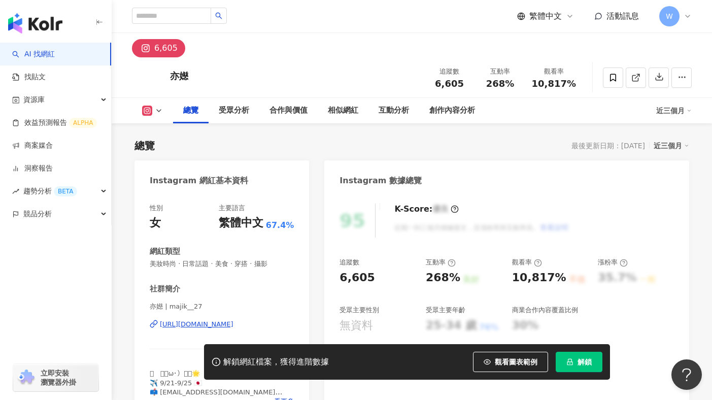
scroll to position [73, 0]
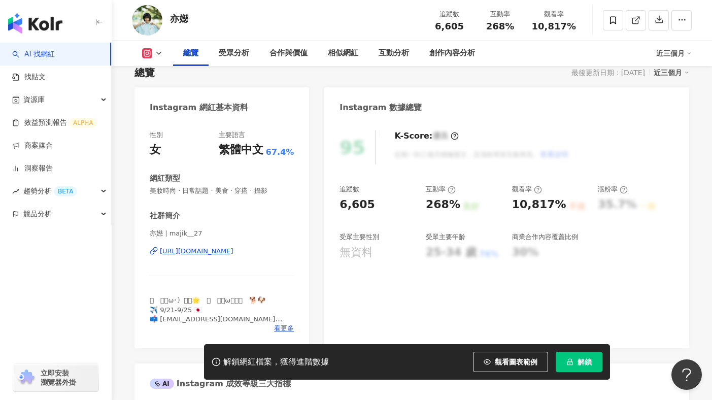
click at [207, 247] on div "https://www.instagram.com/majik__27/" at bounding box center [197, 250] width 74 height 9
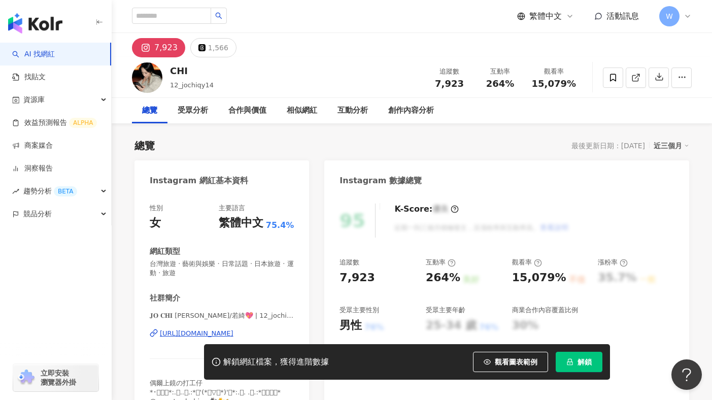
scroll to position [24, 0]
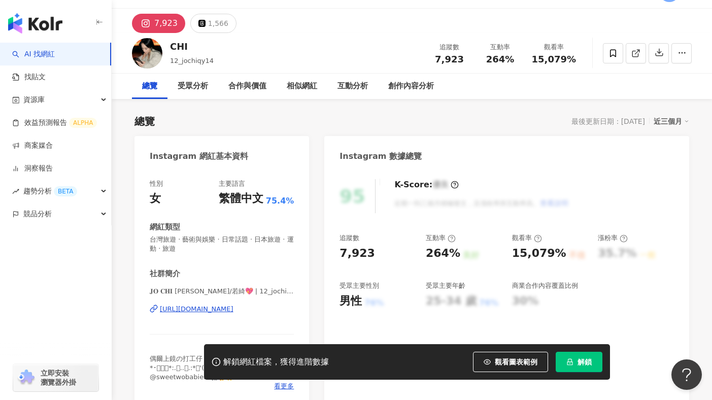
click at [233, 307] on div "https://www.instagram.com/12_jochiqy14/" at bounding box center [197, 308] width 74 height 9
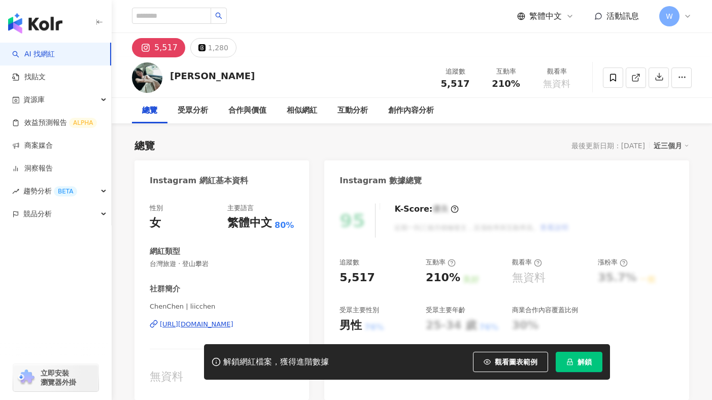
click at [202, 323] on div "[URL][DOMAIN_NAME]" at bounding box center [197, 323] width 74 height 9
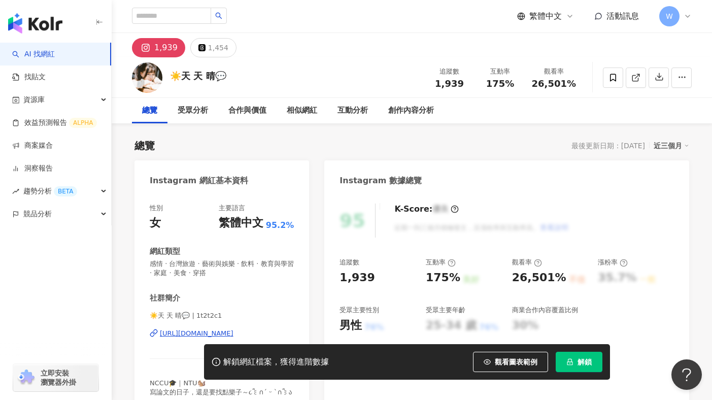
scroll to position [17, 0]
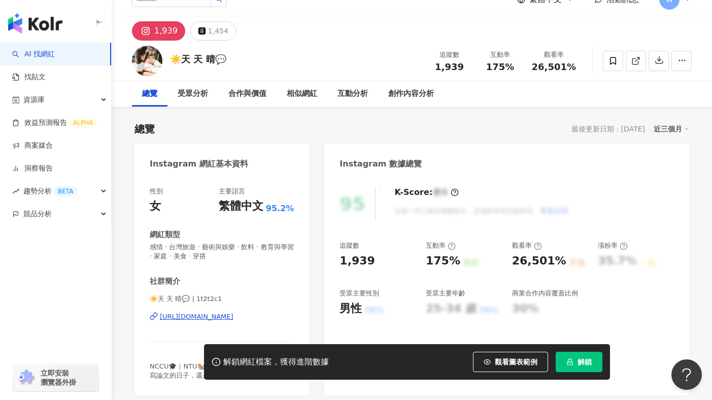
click at [233, 312] on div "[URL][DOMAIN_NAME]" at bounding box center [197, 316] width 74 height 9
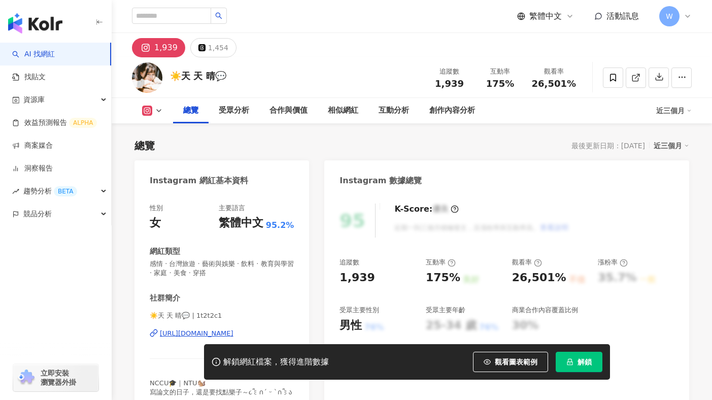
click at [212, 334] on div "[URL][DOMAIN_NAME]" at bounding box center [197, 333] width 74 height 9
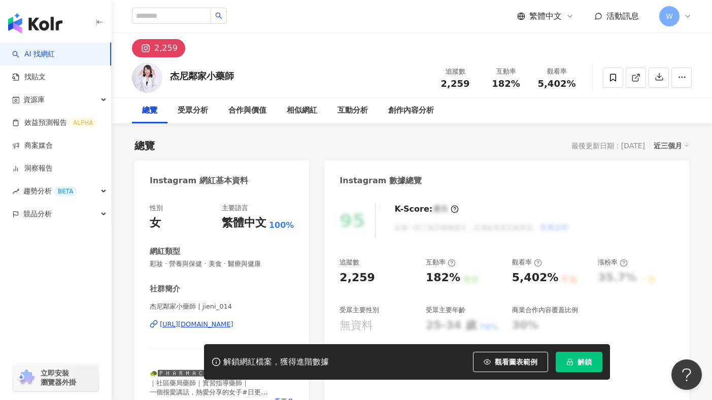
scroll to position [67, 0]
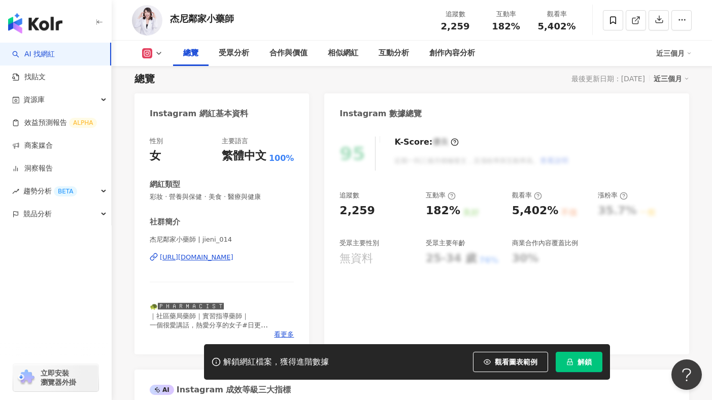
click at [233, 259] on div "https://www.instagram.com/jieni_014/" at bounding box center [197, 257] width 74 height 9
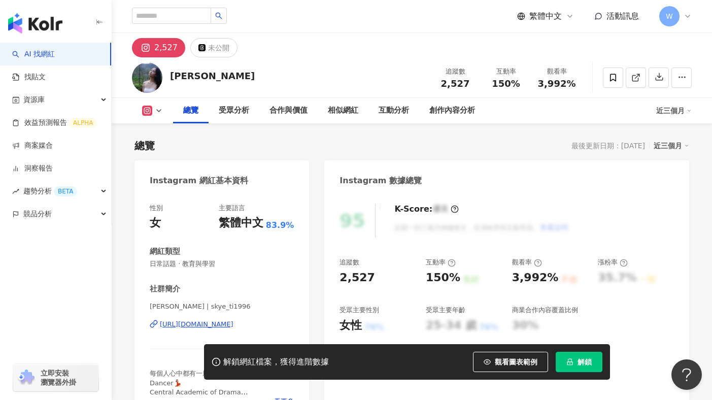
click at [233, 328] on div "https://www.instagram.com/skye_ti1996/" at bounding box center [197, 323] width 74 height 9
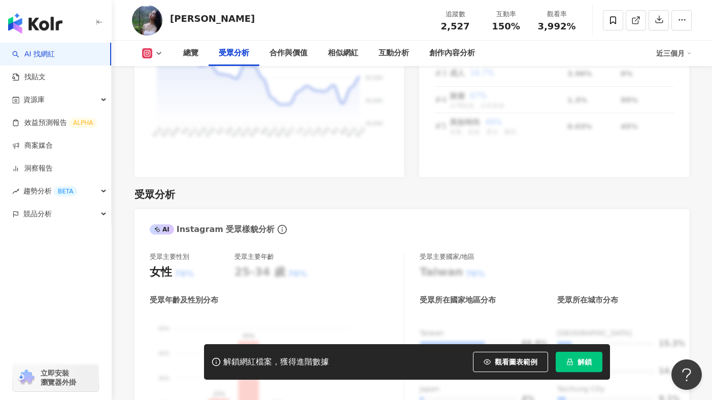
scroll to position [941, 0]
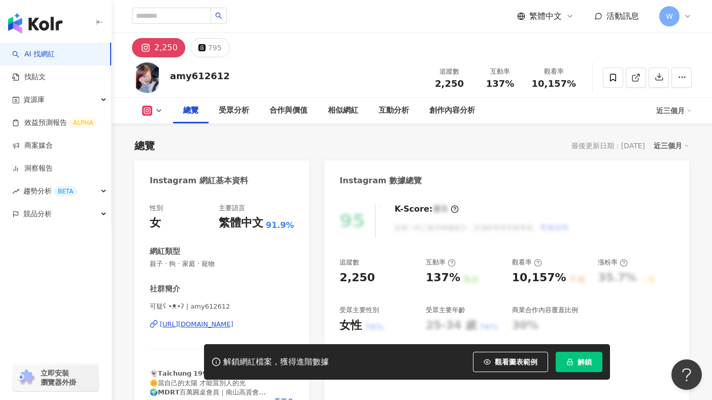
click at [222, 316] on div "可疑ʕ •ᴥ•ʔ | amy612612 [URL][DOMAIN_NAME]" at bounding box center [222, 331] width 144 height 59
click at [229, 322] on div "[URL][DOMAIN_NAME]" at bounding box center [197, 323] width 74 height 9
